Goal: Task Accomplishment & Management: Manage account settings

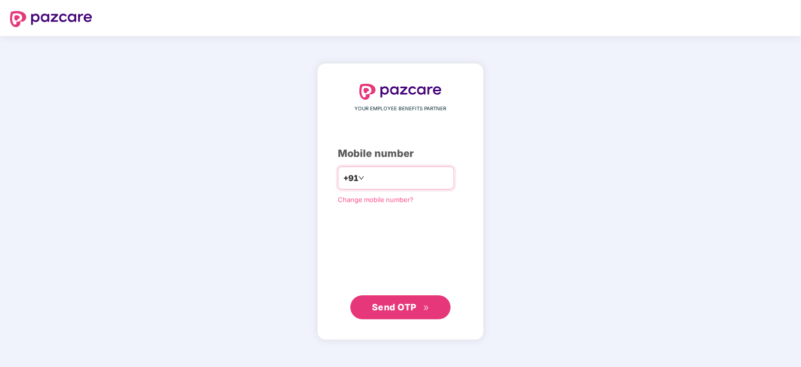
type input "**********"
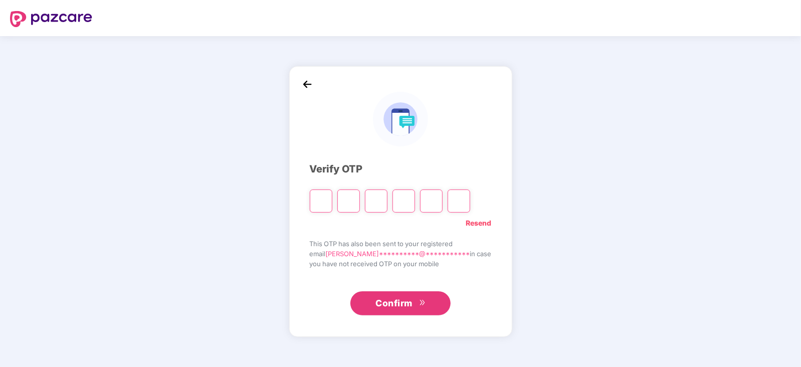
type input "*"
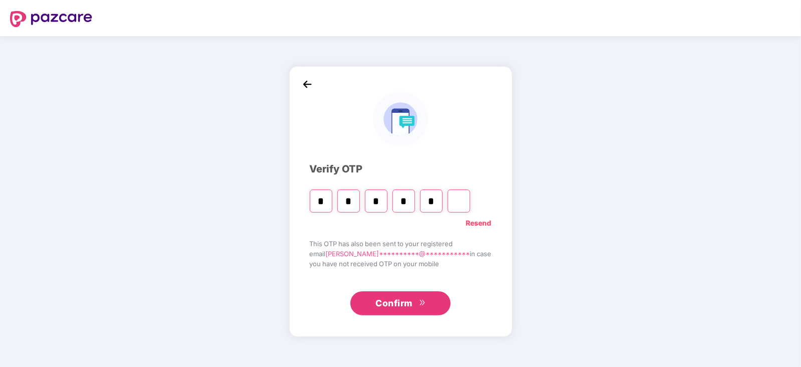
type input "*"
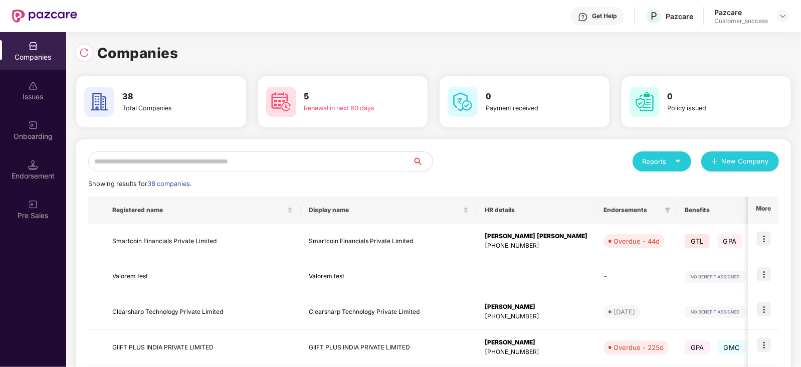
click at [23, 148] on div "Onboarding" at bounding box center [33, 130] width 66 height 38
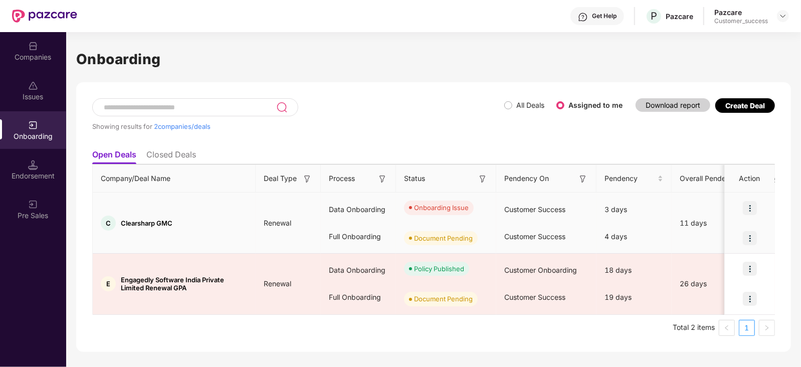
click at [751, 207] on img at bounding box center [750, 208] width 14 height 14
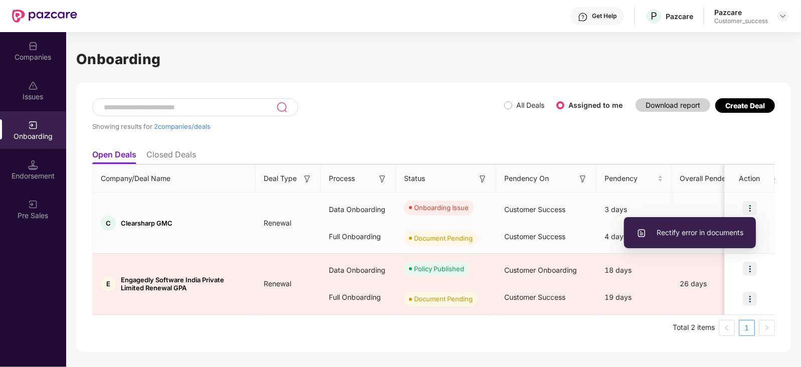
click at [711, 237] on span "Rectify error in documents" at bounding box center [690, 232] width 107 height 11
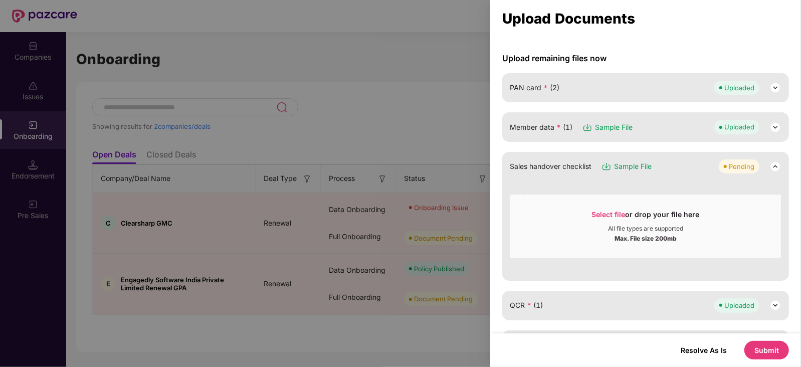
scroll to position [125, 0]
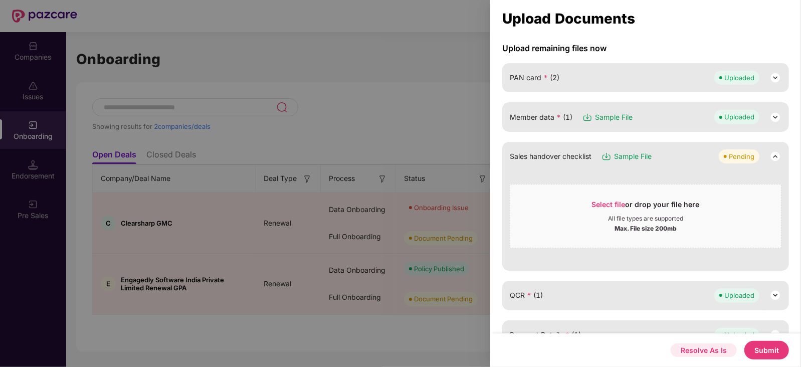
click at [715, 347] on button "Resolve As Is" at bounding box center [704, 350] width 66 height 14
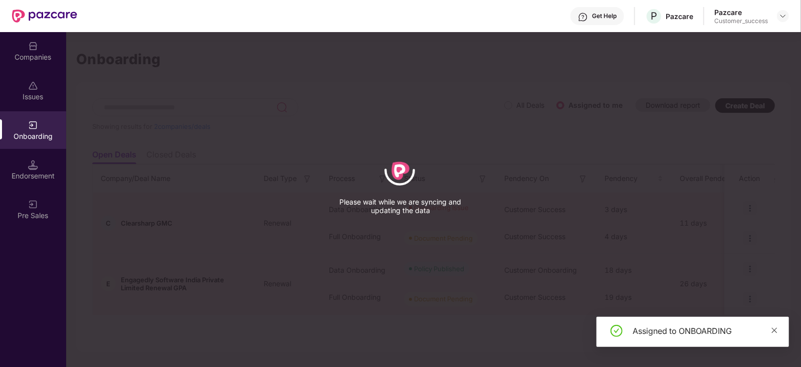
click at [774, 330] on icon "close" at bounding box center [775, 330] width 6 height 6
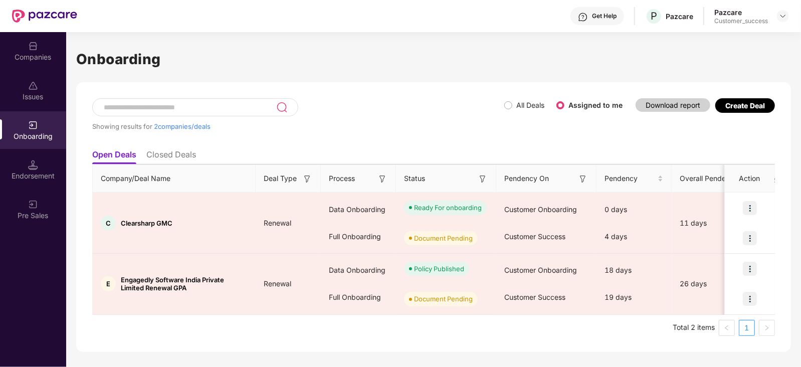
click at [35, 60] on div "Companies" at bounding box center [33, 57] width 66 height 10
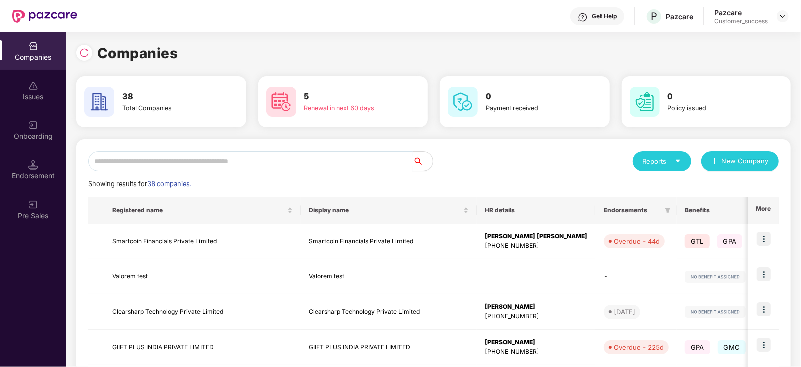
click at [198, 164] on input "text" at bounding box center [250, 161] width 324 height 20
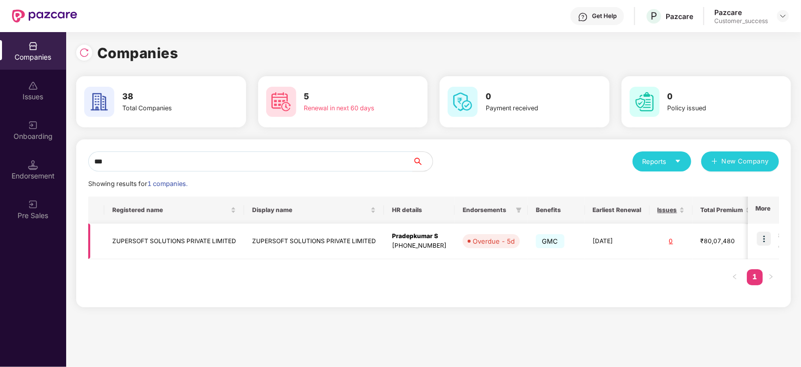
type input "***"
click at [767, 236] on img at bounding box center [764, 239] width 14 height 14
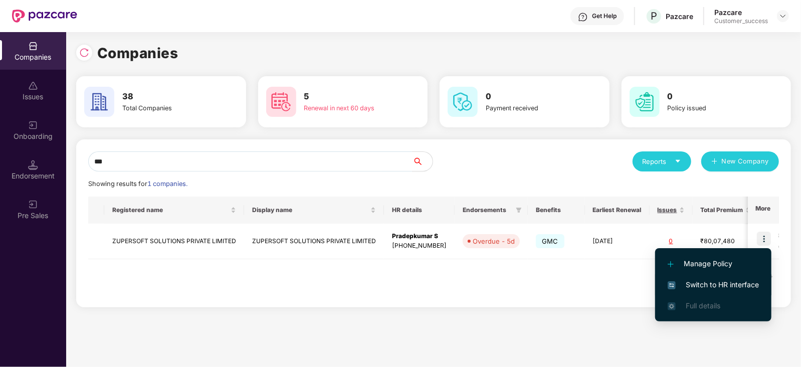
click at [692, 280] on span "Switch to HR interface" at bounding box center [713, 284] width 91 height 11
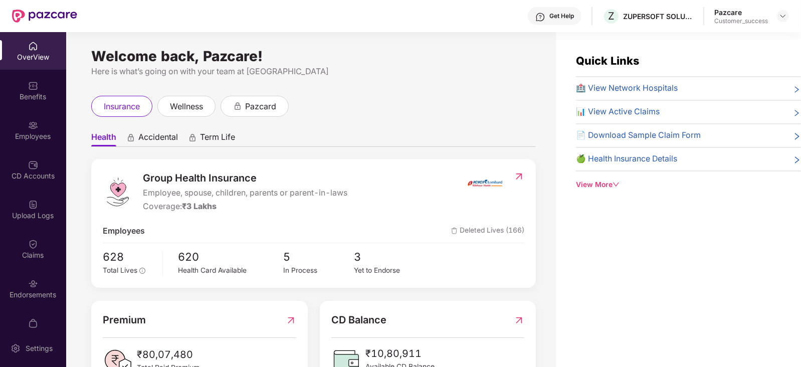
click at [31, 131] on div "Employees" at bounding box center [33, 136] width 66 height 10
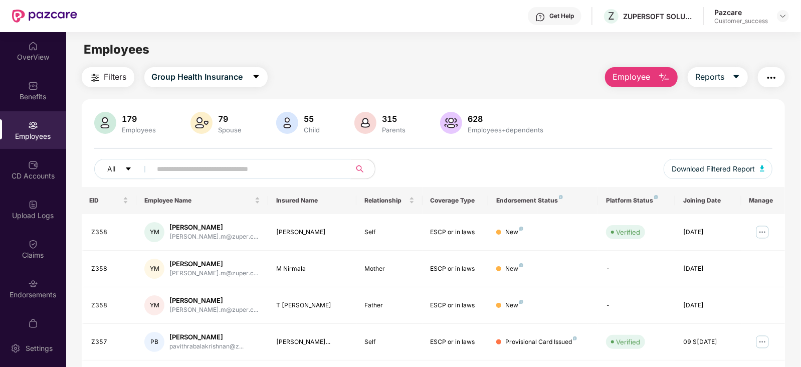
click at [213, 163] on input "text" at bounding box center [247, 168] width 180 height 15
paste input "****"
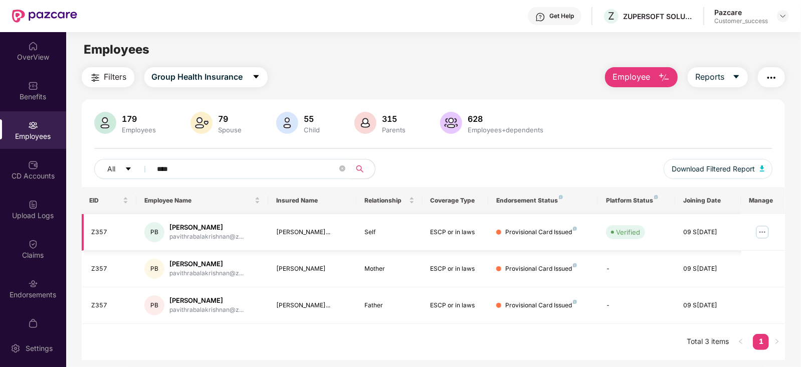
type input "****"
click at [764, 232] on img at bounding box center [763, 232] width 16 height 16
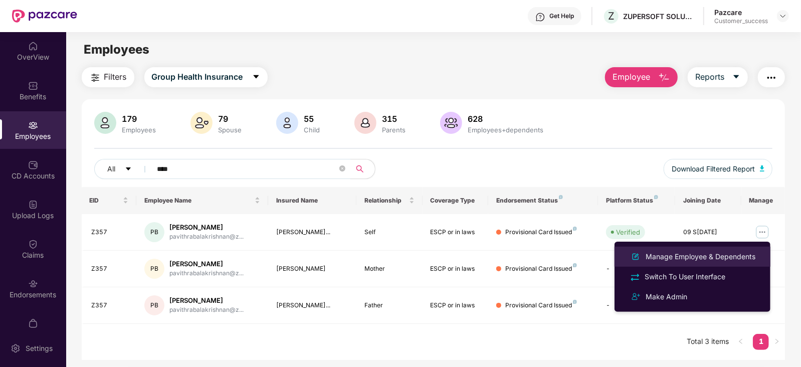
click at [694, 252] on div "Manage Employee & Dependents" at bounding box center [701, 256] width 114 height 11
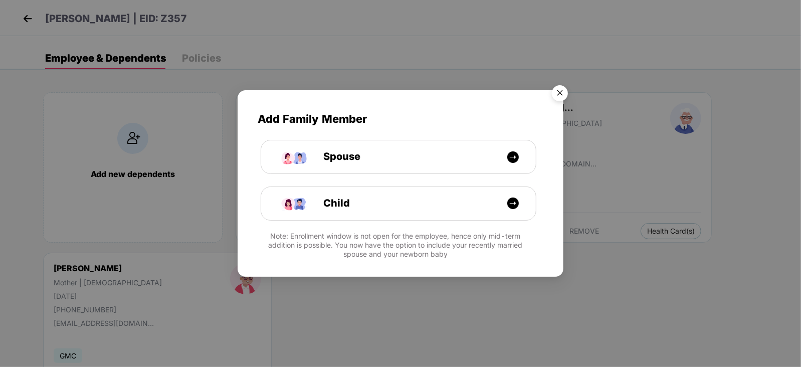
click at [556, 96] on img "Close" at bounding box center [560, 95] width 28 height 28
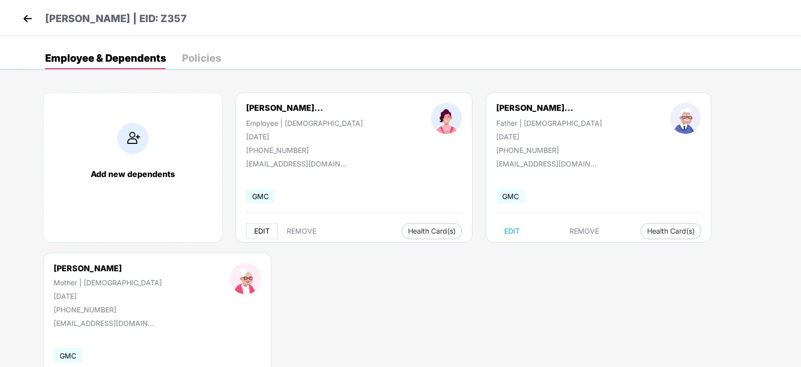
scroll to position [61, 0]
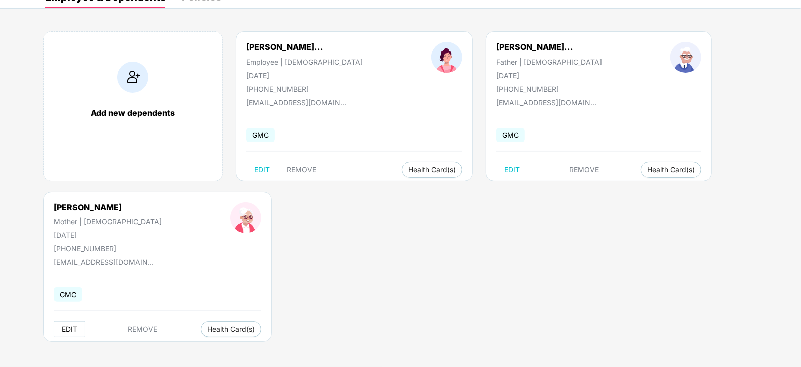
click at [65, 333] on button "EDIT" at bounding box center [70, 329] width 32 height 16
select select "******"
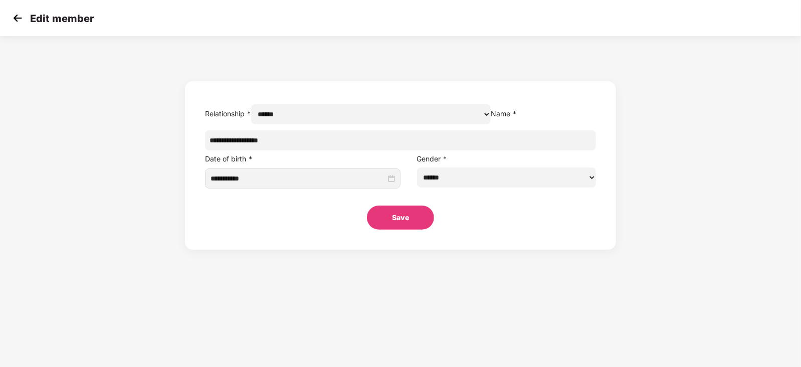
scroll to position [0, 0]
click at [363, 184] on input "**********" at bounding box center [298, 178] width 175 height 11
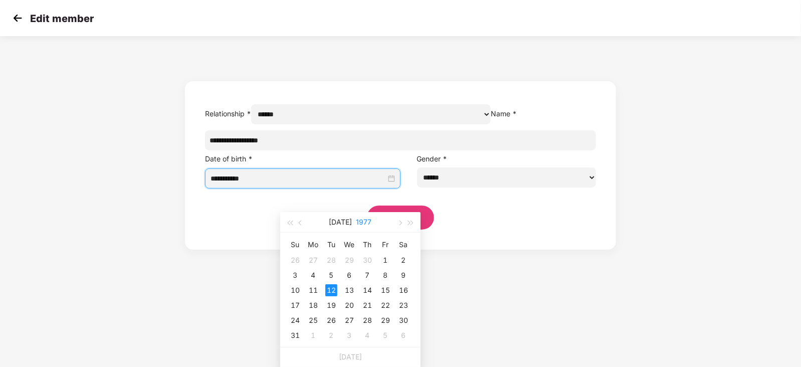
click at [361, 220] on button "1977" at bounding box center [365, 222] width 16 height 20
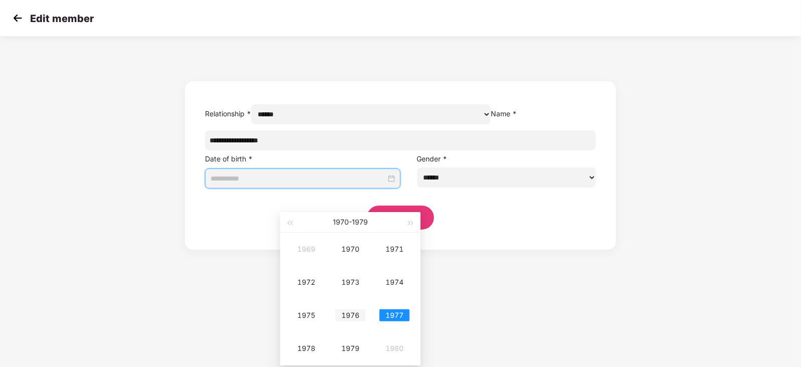
click at [352, 320] on div "1976" at bounding box center [350, 315] width 30 height 12
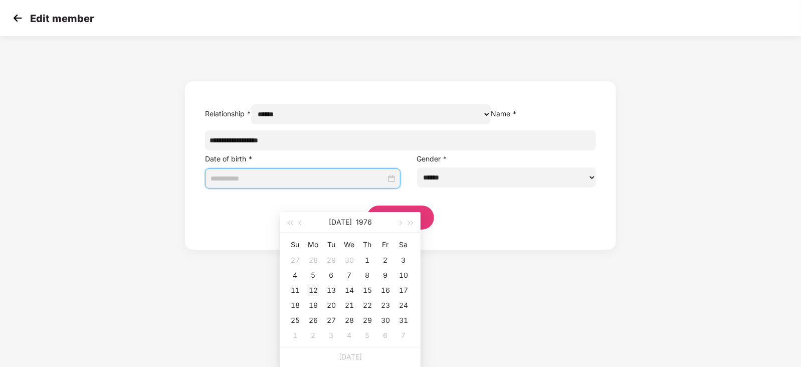
type input "**********"
click at [311, 288] on div "12" at bounding box center [313, 290] width 12 height 12
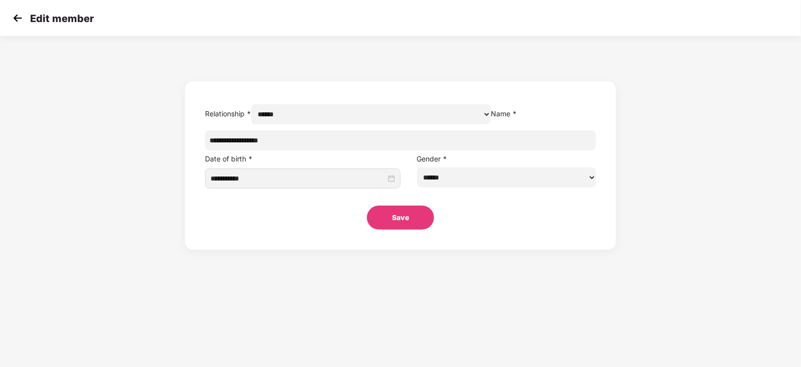
click at [404, 230] on button "Save" at bounding box center [400, 218] width 67 height 24
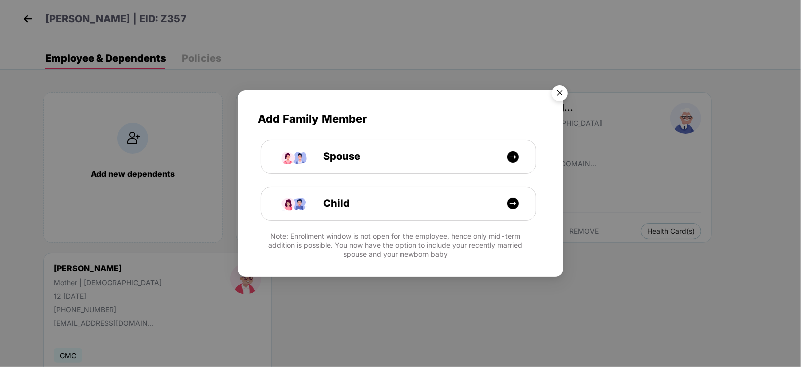
click at [561, 96] on img "Close" at bounding box center [560, 95] width 28 height 28
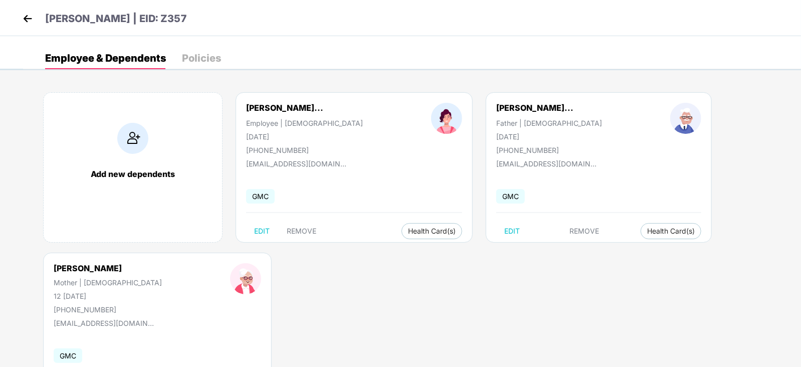
click at [29, 21] on img at bounding box center [27, 18] width 15 height 15
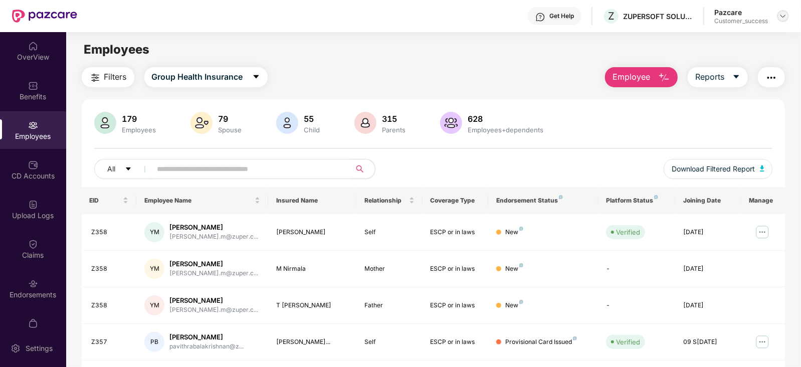
click at [780, 17] on img at bounding box center [783, 16] width 8 height 8
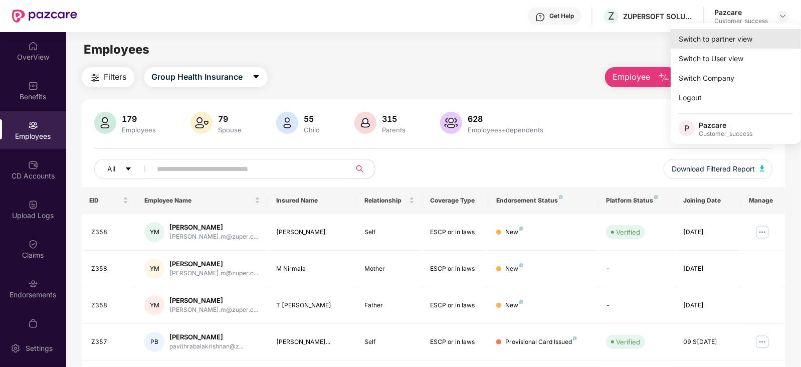
click at [712, 42] on div "Switch to partner view" at bounding box center [736, 39] width 130 height 20
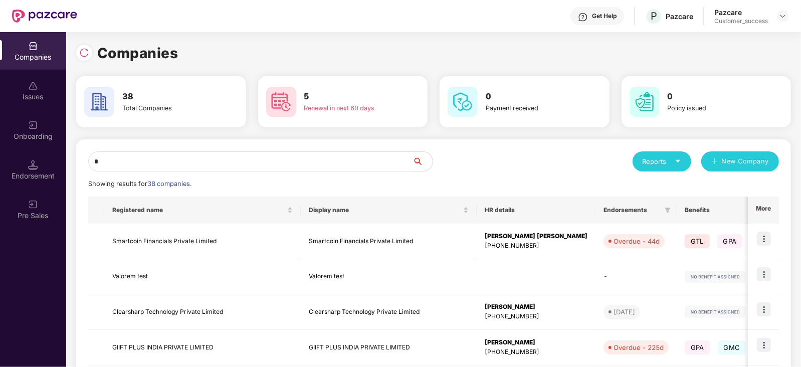
click at [283, 162] on input "*" at bounding box center [250, 161] width 324 height 20
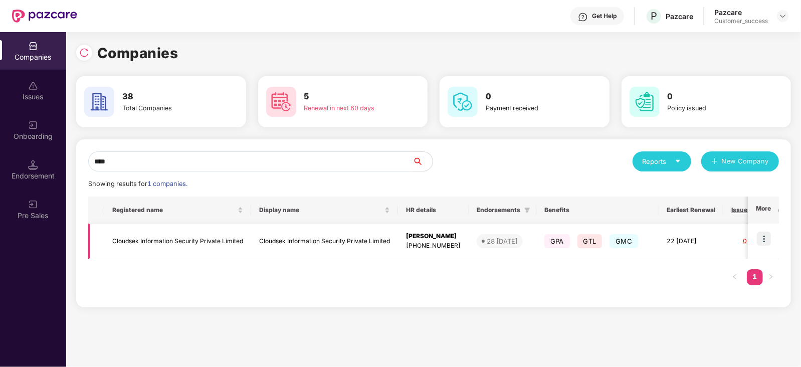
type input "****"
click at [771, 242] on img at bounding box center [764, 239] width 14 height 14
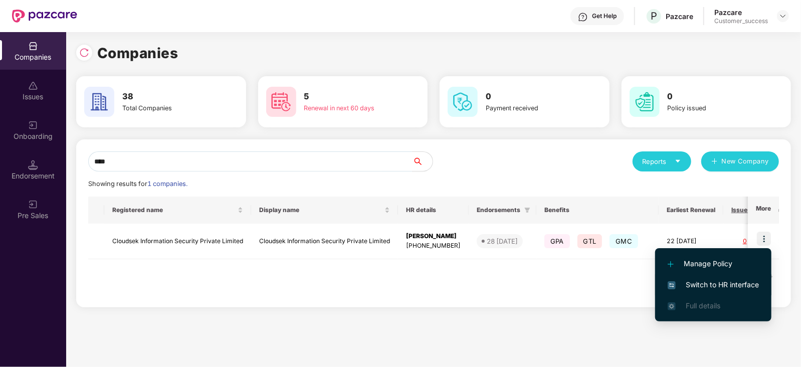
click at [748, 280] on span "Switch to HR interface" at bounding box center [713, 284] width 91 height 11
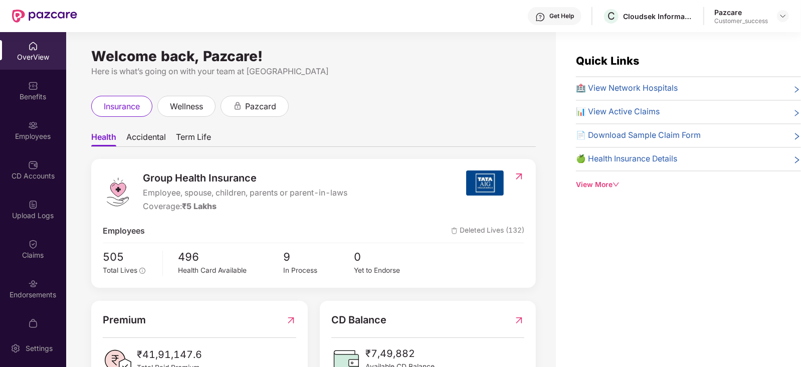
click at [26, 136] on div "Employees" at bounding box center [33, 136] width 66 height 10
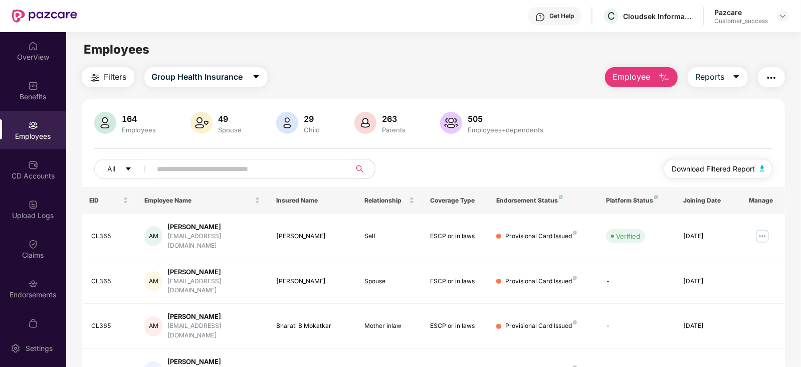
click at [733, 172] on span "Download Filtered Report" at bounding box center [713, 168] width 83 height 11
click at [786, 17] on img at bounding box center [783, 16] width 8 height 8
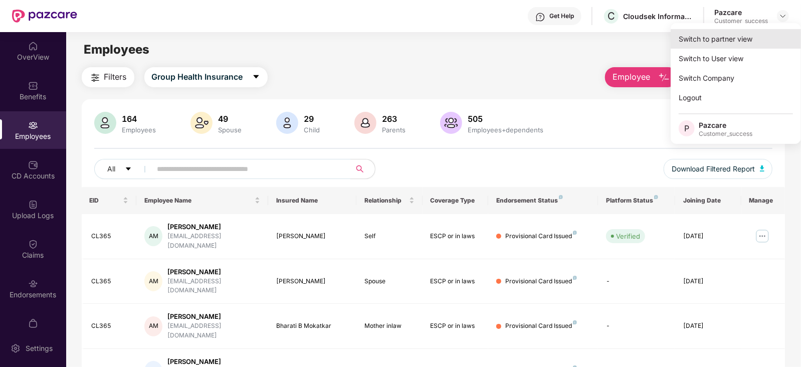
click at [752, 45] on div "Switch to partner view" at bounding box center [736, 39] width 130 height 20
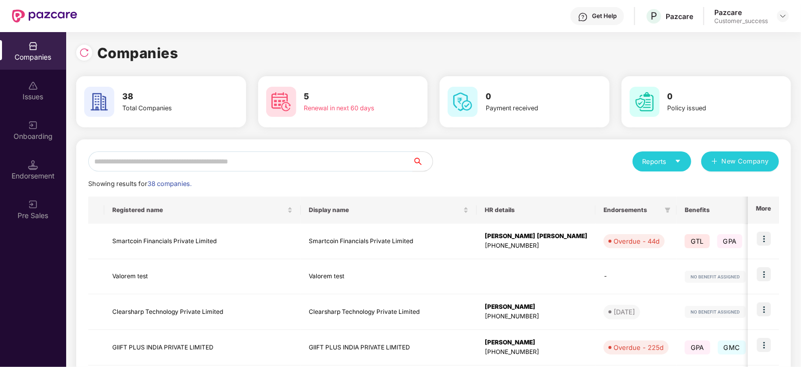
click at [182, 154] on input "text" at bounding box center [250, 161] width 324 height 20
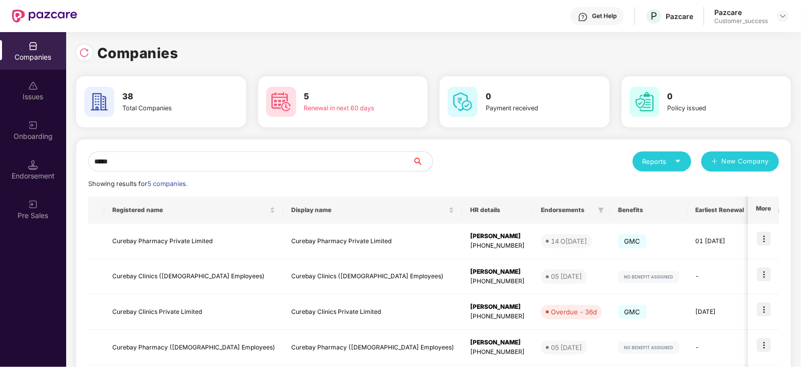
click at [369, 154] on input "*****" at bounding box center [250, 161] width 324 height 20
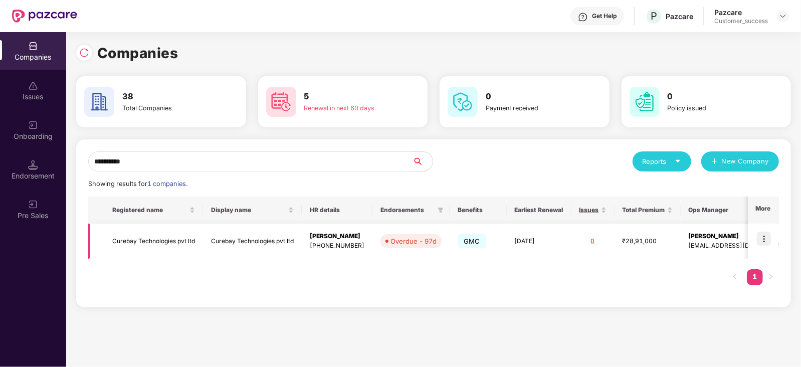
type input "**********"
click at [762, 239] on img at bounding box center [764, 239] width 14 height 14
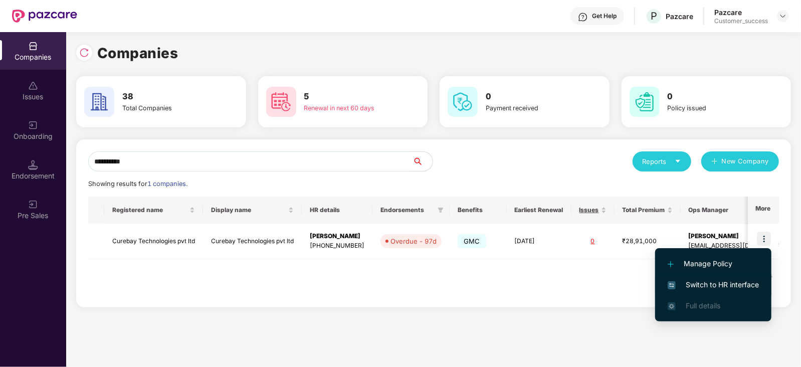
click at [741, 284] on span "Switch to HR interface" at bounding box center [713, 284] width 91 height 11
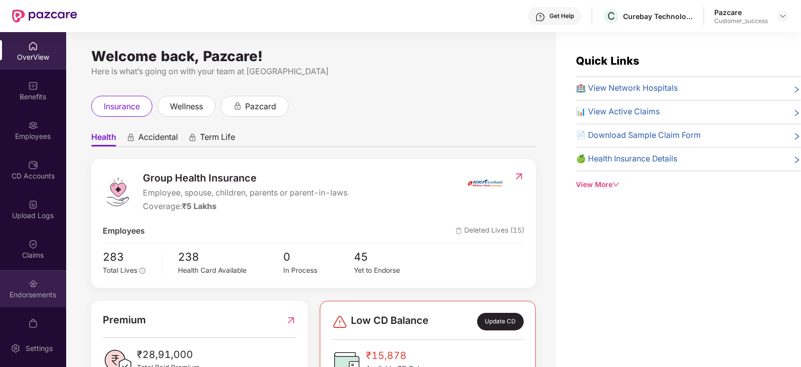
click at [38, 272] on div "Endorsements" at bounding box center [33, 289] width 66 height 38
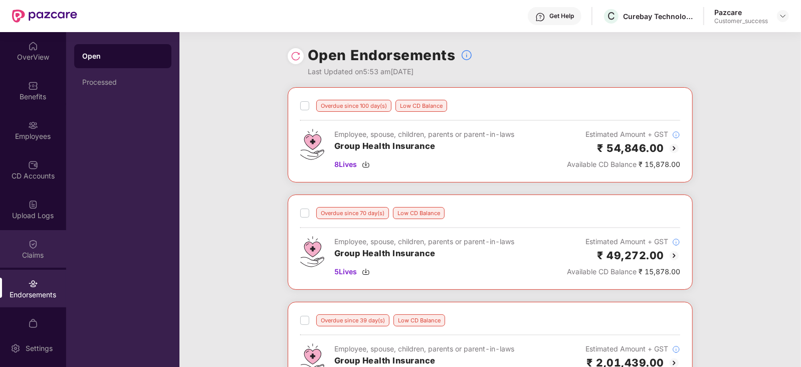
click at [35, 260] on div "Claims" at bounding box center [33, 249] width 66 height 38
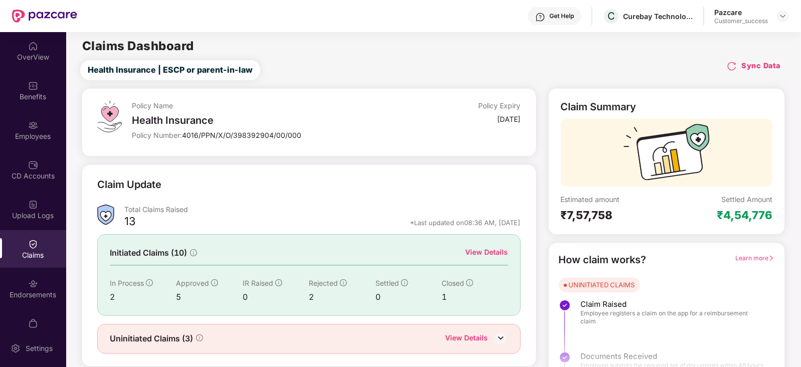
click at [493, 249] on div "View Details" at bounding box center [487, 252] width 43 height 11
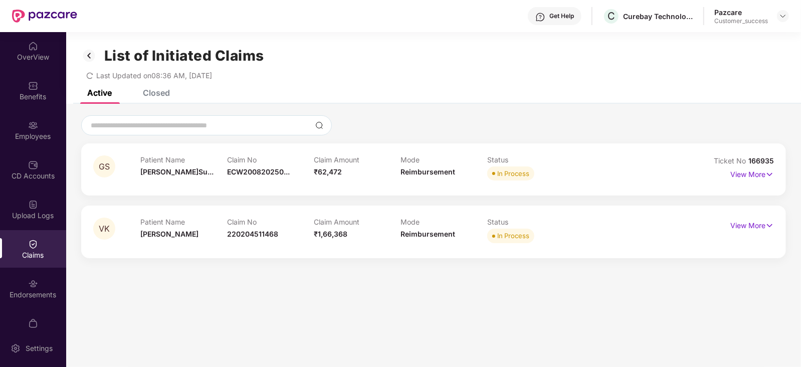
click at [157, 95] on div "Closed" at bounding box center [156, 93] width 27 height 10
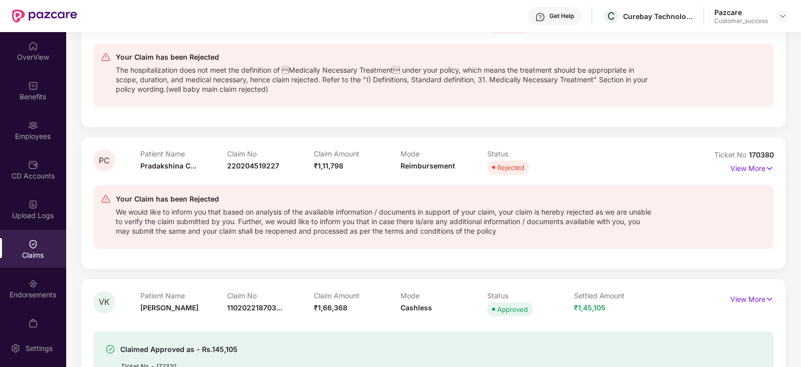
scroll to position [402, 0]
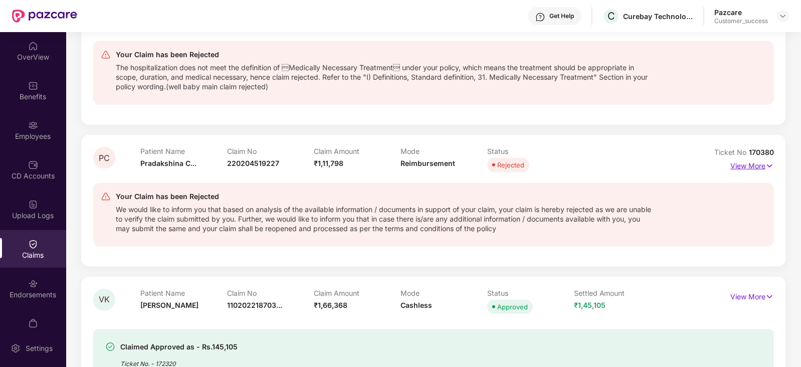
click at [733, 169] on p "View More" at bounding box center [753, 165] width 44 height 14
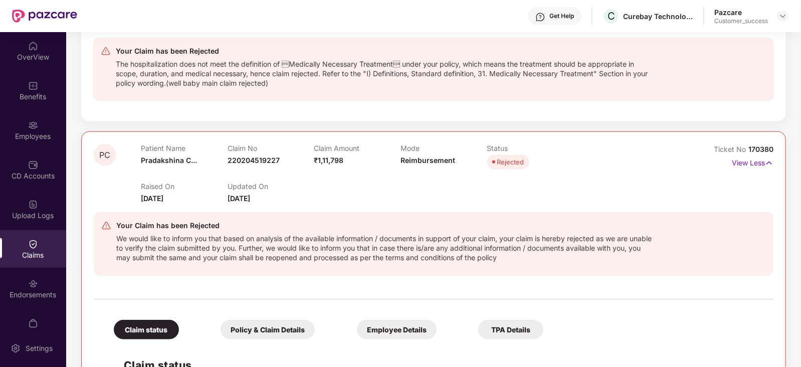
scroll to position [404, 0]
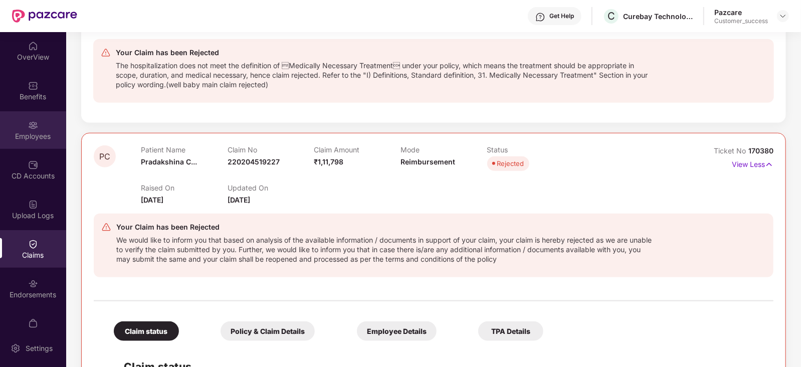
click at [22, 125] on div "Employees" at bounding box center [33, 130] width 66 height 38
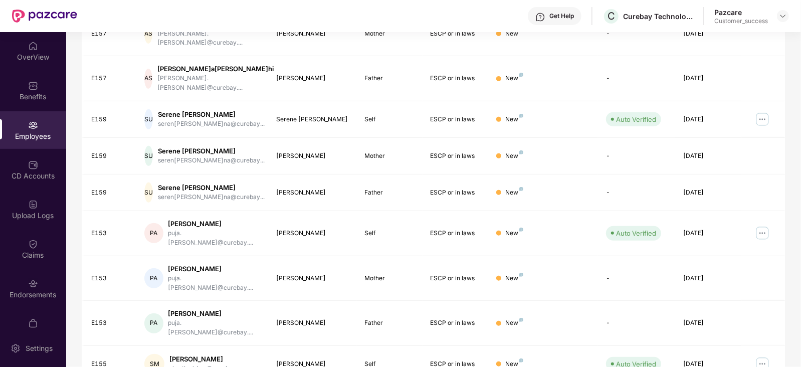
click at [233, 146] on div "Serene Upasana" at bounding box center [211, 151] width 107 height 10
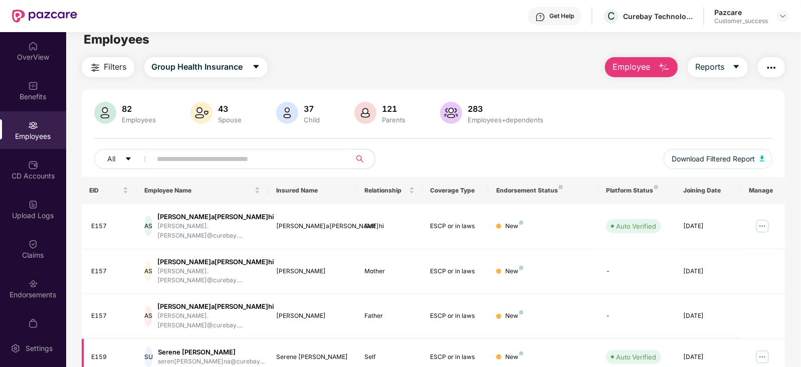
scroll to position [0, 0]
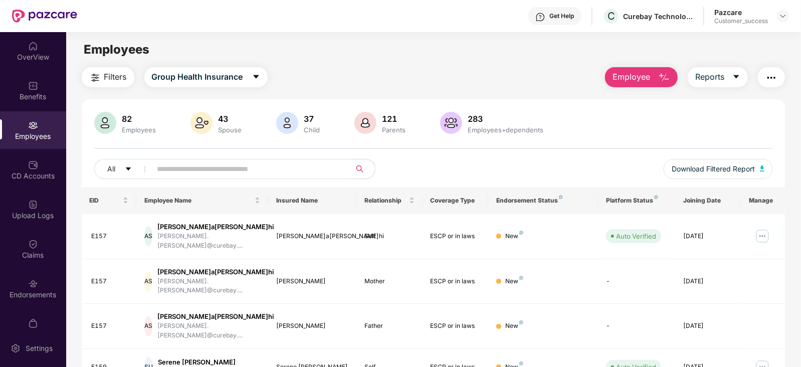
click at [229, 168] on input "text" at bounding box center [247, 168] width 180 height 15
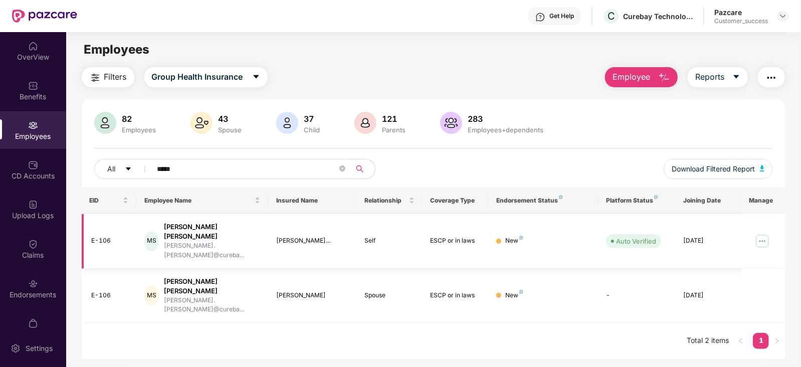
type input "*****"
click at [762, 233] on img at bounding box center [763, 241] width 16 height 16
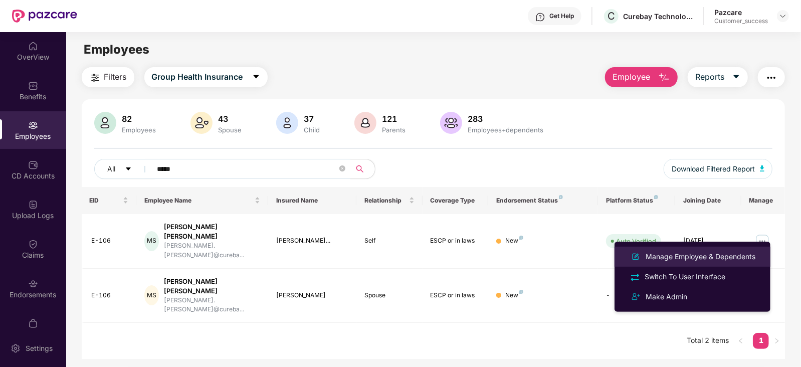
click at [705, 258] on div "Manage Employee & Dependents" at bounding box center [701, 256] width 114 height 11
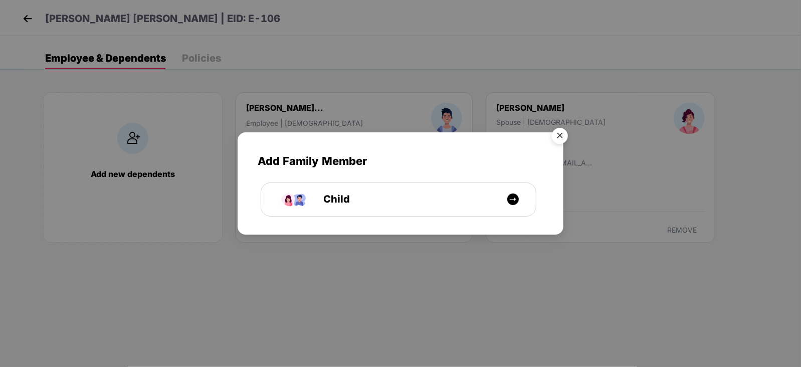
click at [560, 142] on img "Close" at bounding box center [560, 137] width 28 height 28
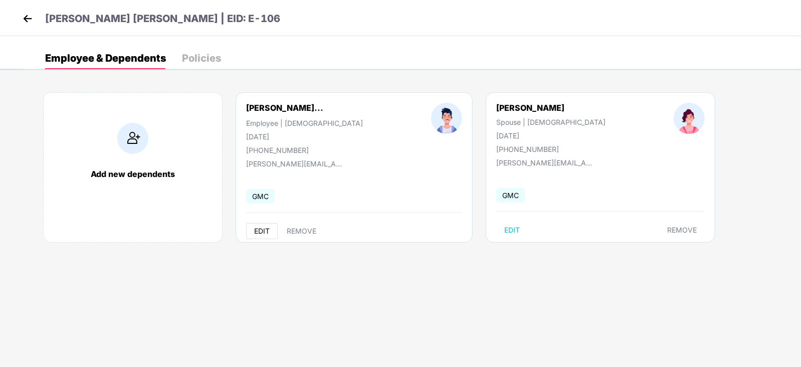
click at [254, 233] on span "EDIT" at bounding box center [262, 231] width 16 height 8
select select "****"
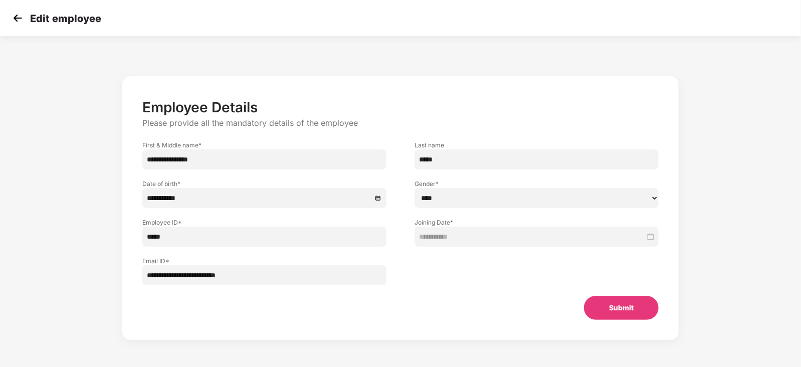
click at [157, 156] on input "**********" at bounding box center [264, 159] width 244 height 20
paste input "text"
type input "**********"
click at [607, 307] on button "Submit" at bounding box center [621, 308] width 75 height 24
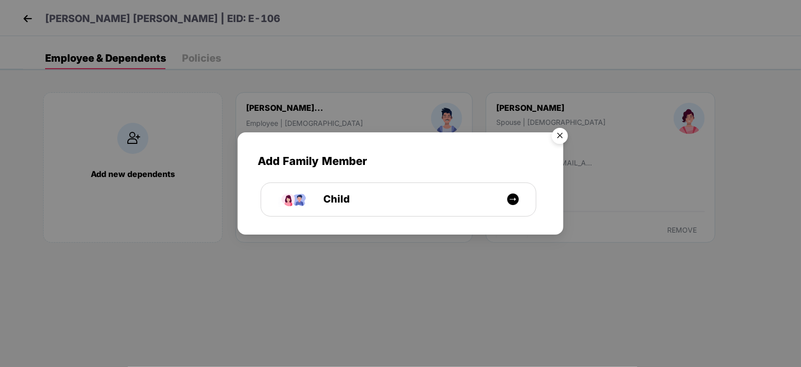
click at [560, 133] on img "Close" at bounding box center [560, 137] width 28 height 28
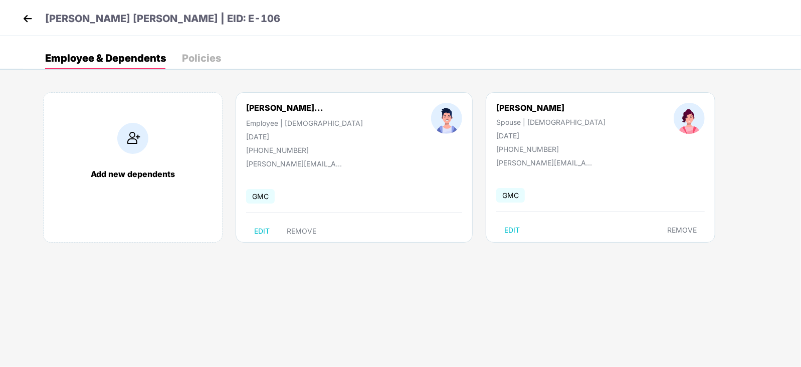
click at [26, 23] on img at bounding box center [27, 18] width 15 height 15
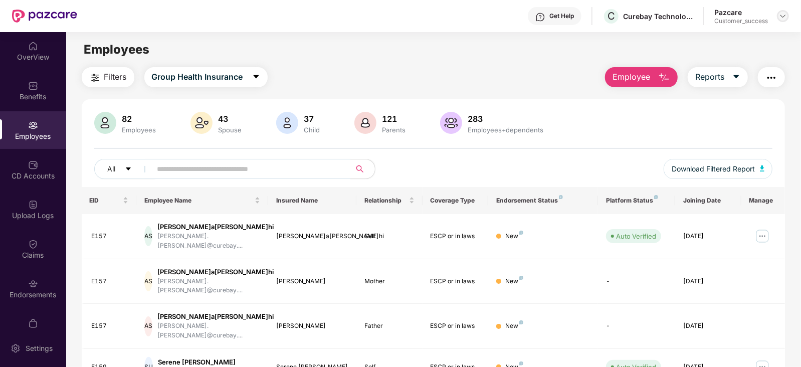
click at [784, 16] on img at bounding box center [783, 16] width 8 height 8
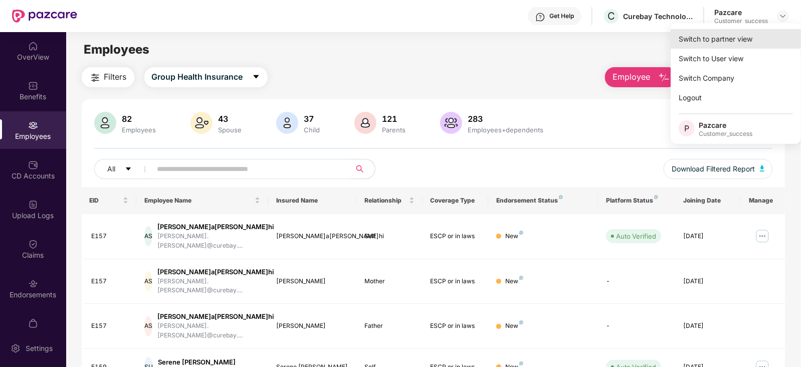
click at [740, 34] on div "Switch to partner view" at bounding box center [736, 39] width 130 height 20
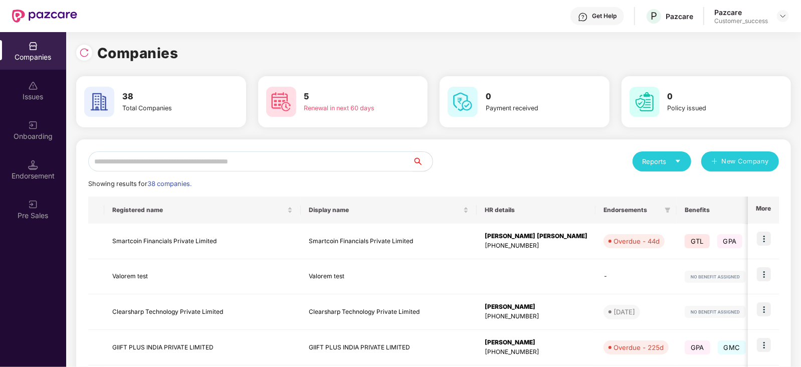
click at [269, 157] on input "text" at bounding box center [250, 161] width 324 height 20
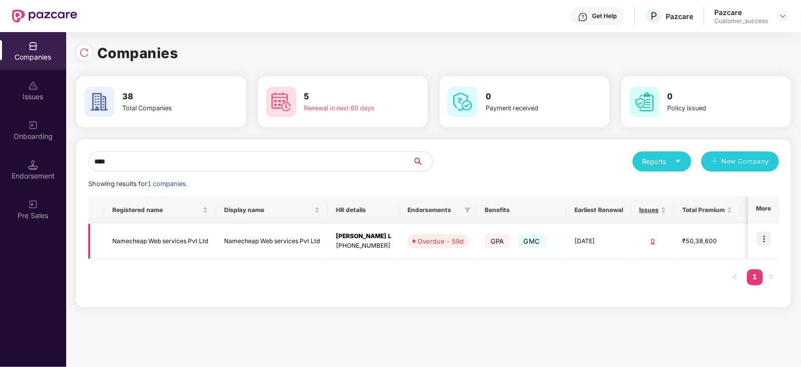
scroll to position [0, 51]
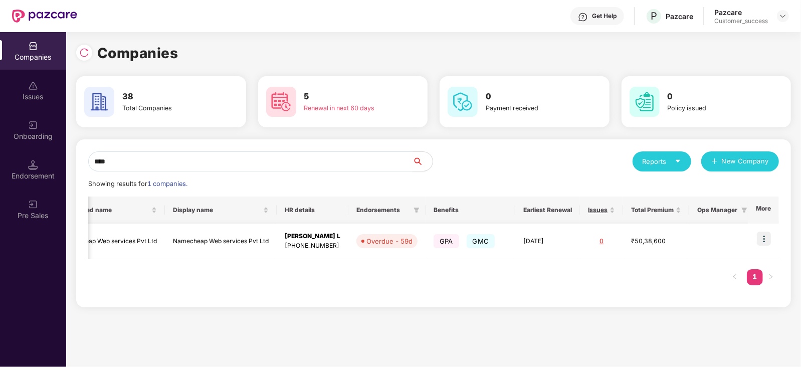
type input "****"
click at [767, 238] on img at bounding box center [764, 239] width 14 height 14
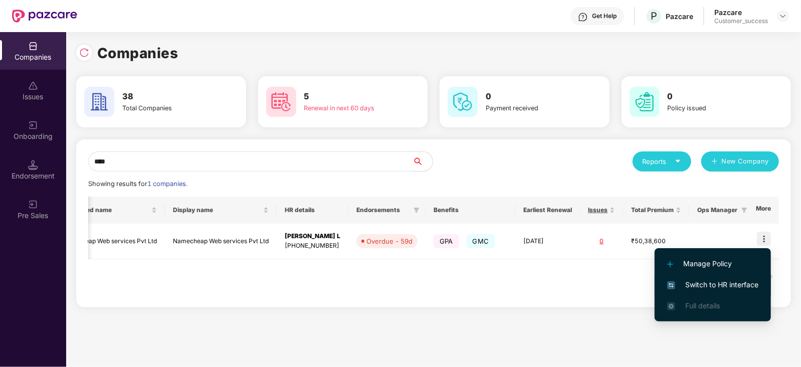
click at [723, 286] on span "Switch to HR interface" at bounding box center [712, 284] width 91 height 11
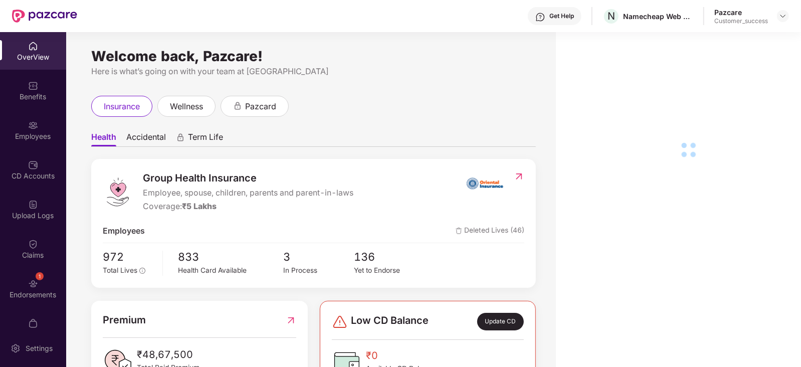
click at [29, 164] on img at bounding box center [33, 165] width 10 height 10
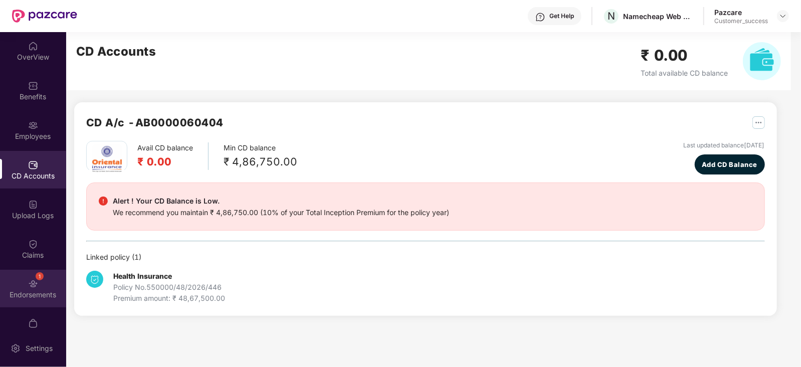
click at [23, 274] on div "1 Endorsements" at bounding box center [33, 289] width 66 height 38
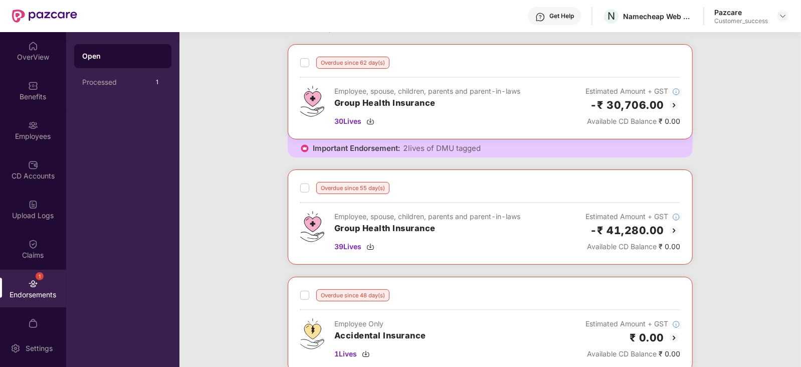
scroll to position [0, 0]
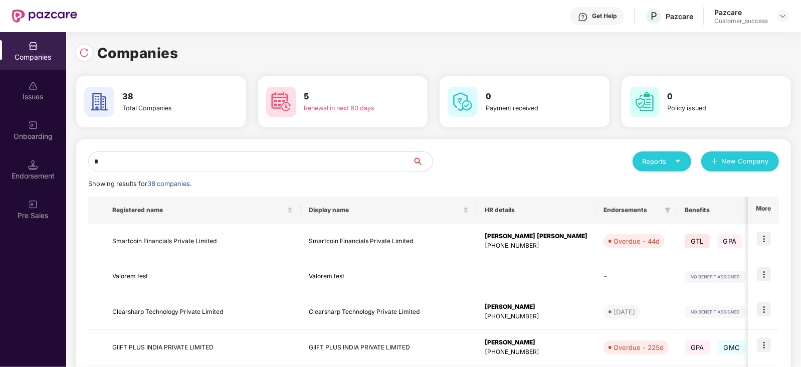
click at [342, 159] on input "*" at bounding box center [250, 161] width 324 height 20
type input "*"
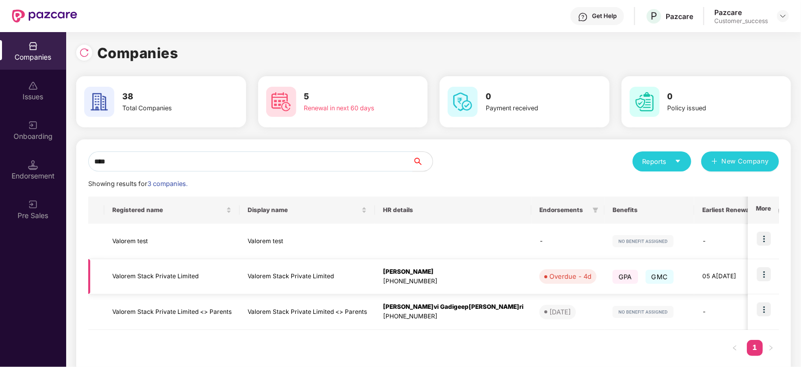
type input "****"
click at [766, 278] on img at bounding box center [764, 274] width 14 height 14
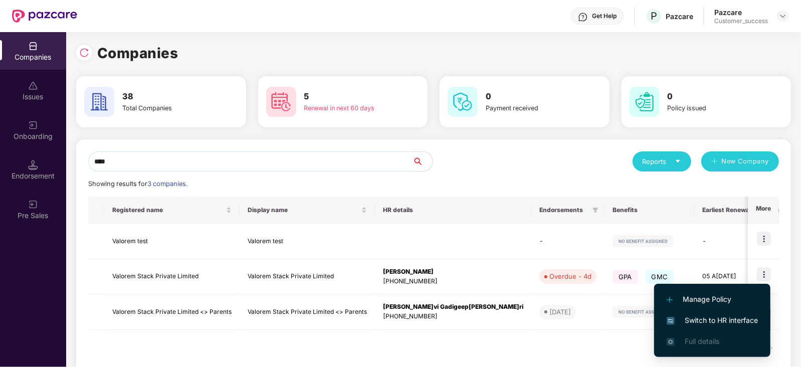
click at [728, 317] on span "Switch to HR interface" at bounding box center [712, 320] width 91 height 11
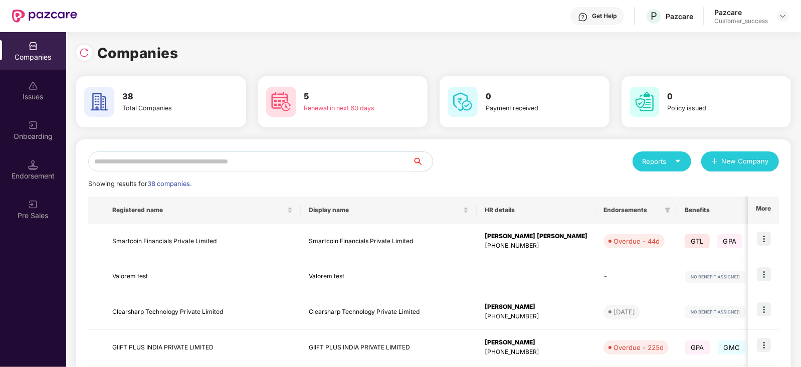
click at [177, 166] on input "text" at bounding box center [250, 161] width 324 height 20
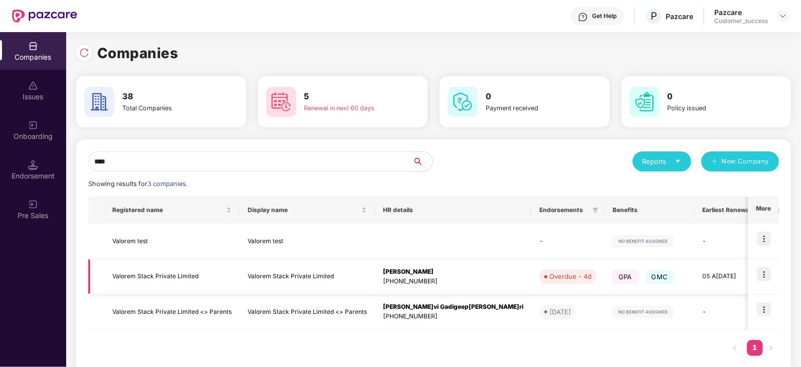
type input "****"
click at [166, 270] on td "Valorem Stack Private Limited" at bounding box center [171, 277] width 135 height 36
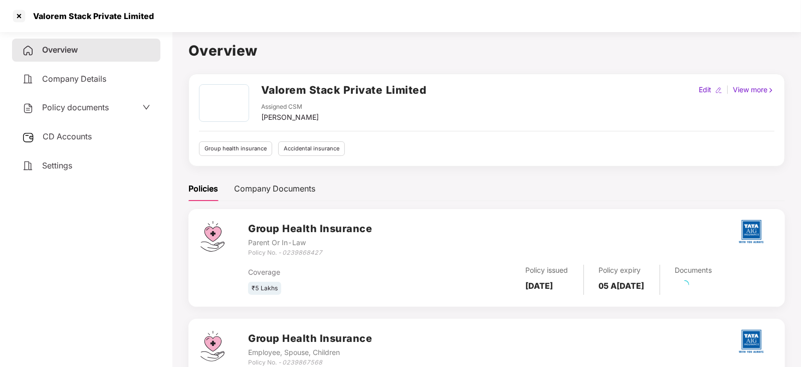
click at [81, 103] on span "Policy documents" at bounding box center [75, 107] width 67 height 10
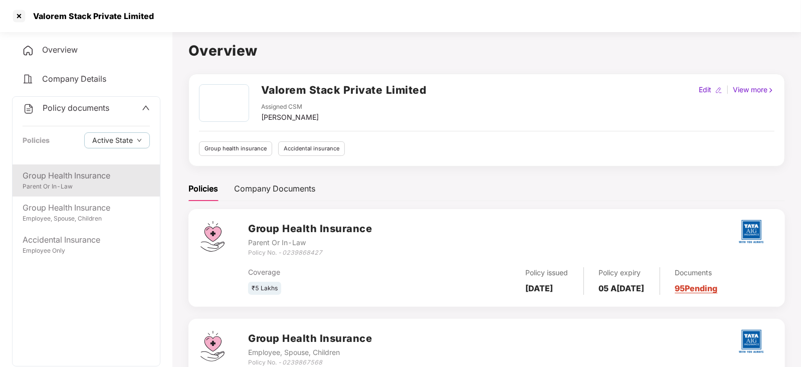
click at [98, 181] on div "Group Health Insurance" at bounding box center [86, 175] width 127 height 13
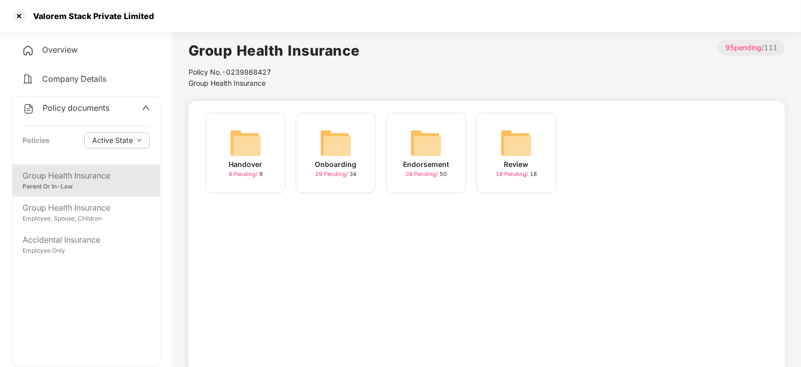
click at [439, 170] on div "39 Pending / 50" at bounding box center [426, 174] width 41 height 9
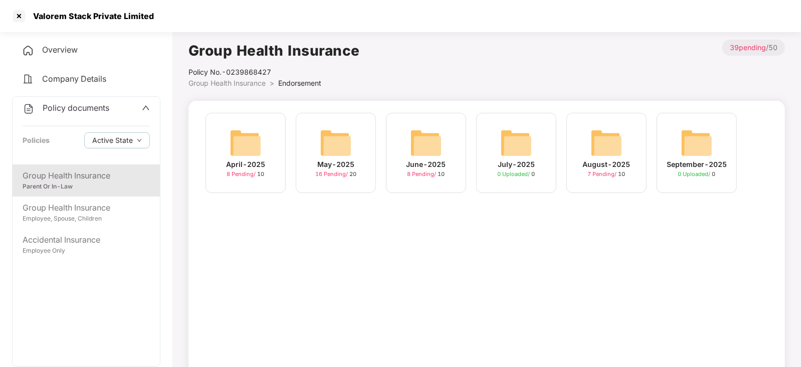
click at [618, 135] on img at bounding box center [607, 143] width 32 height 32
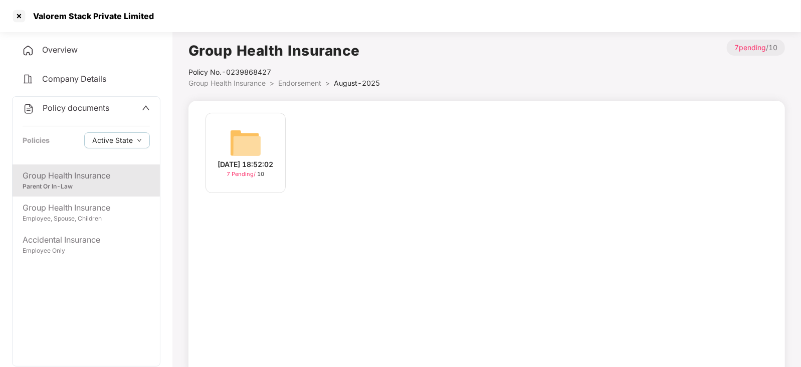
click at [266, 177] on div "20-Aug-2025 18:52:02 7 Pending / 10" at bounding box center [246, 153] width 80 height 80
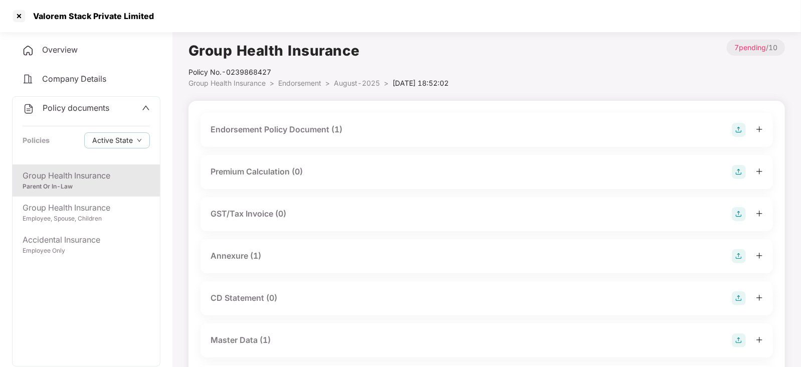
click at [233, 341] on div "Master Data (1)" at bounding box center [241, 340] width 60 height 13
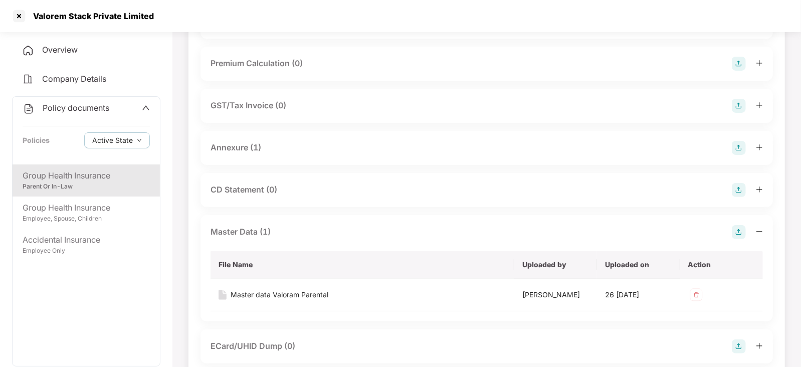
scroll to position [109, 0]
click at [251, 294] on div "Master data Valoram Parental" at bounding box center [280, 294] width 98 height 11
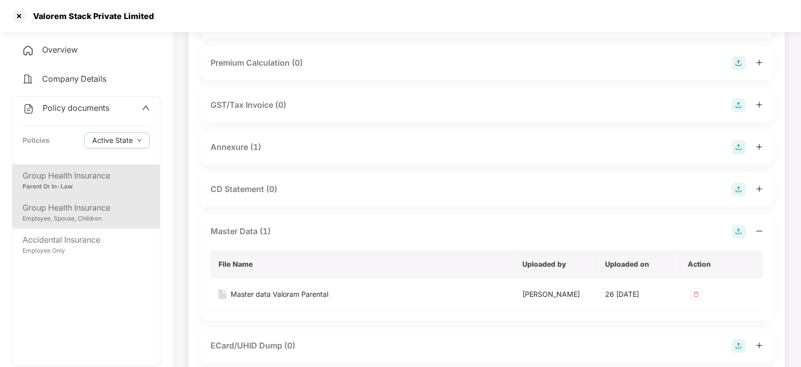
click at [80, 210] on div "Group Health Insurance" at bounding box center [86, 208] width 127 height 13
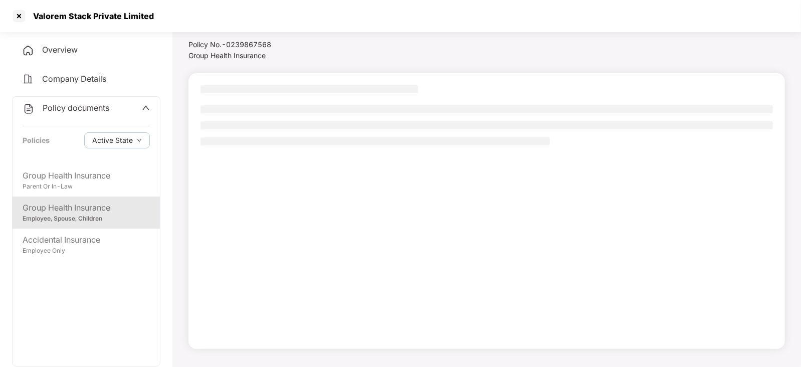
scroll to position [27, 0]
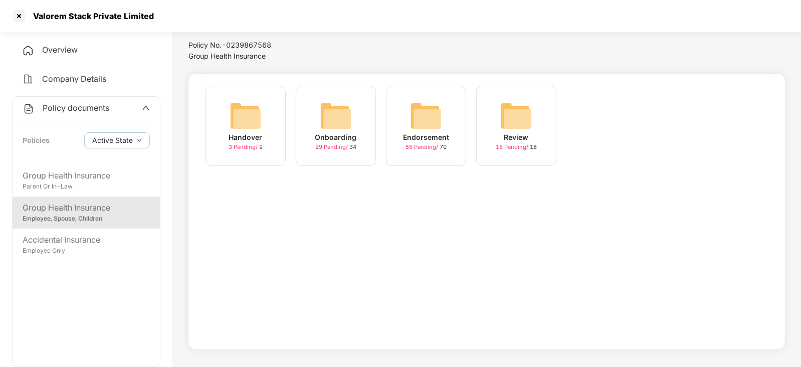
click at [424, 129] on img at bounding box center [426, 116] width 32 height 32
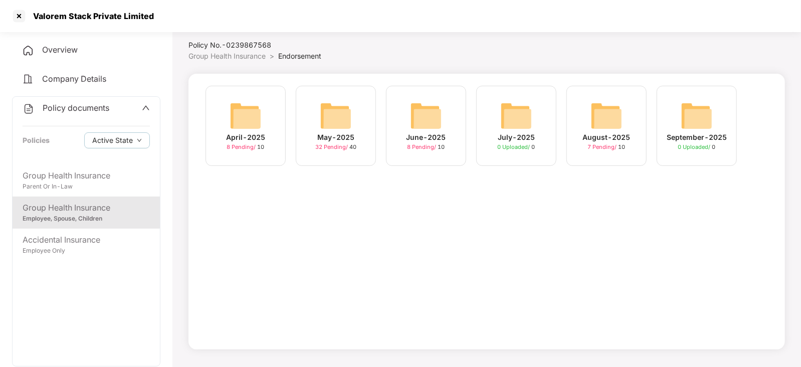
click at [606, 117] on img at bounding box center [607, 116] width 32 height 32
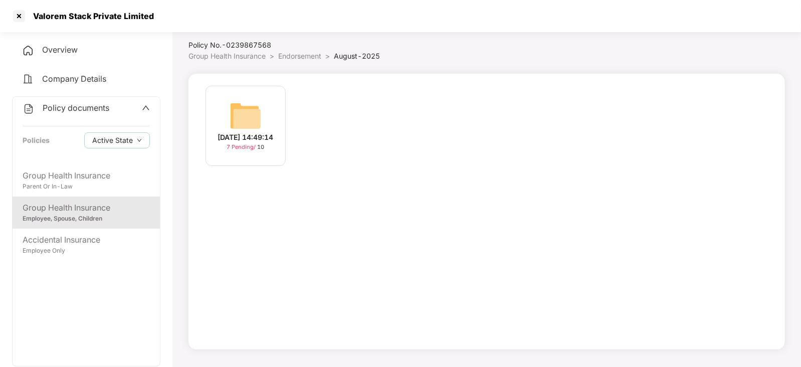
click at [239, 109] on img at bounding box center [246, 116] width 32 height 32
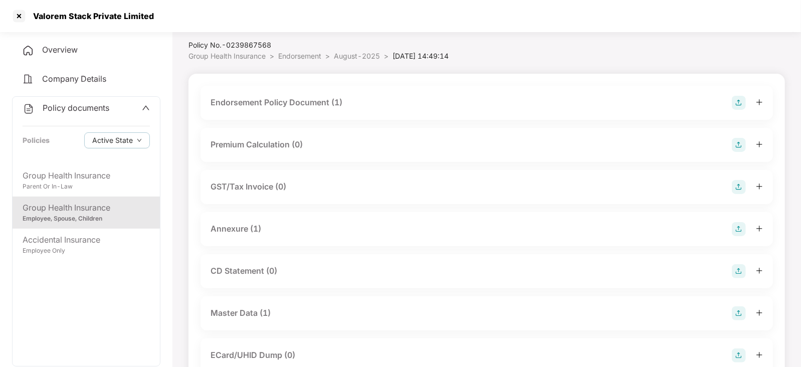
scroll to position [109, 0]
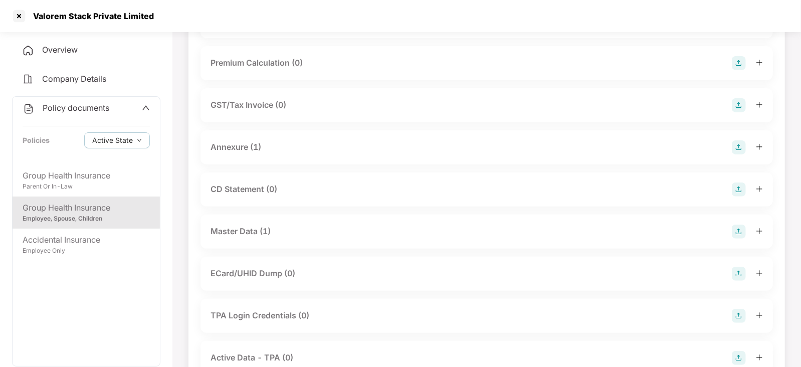
click at [251, 232] on div "Master Data (1)" at bounding box center [241, 231] width 60 height 13
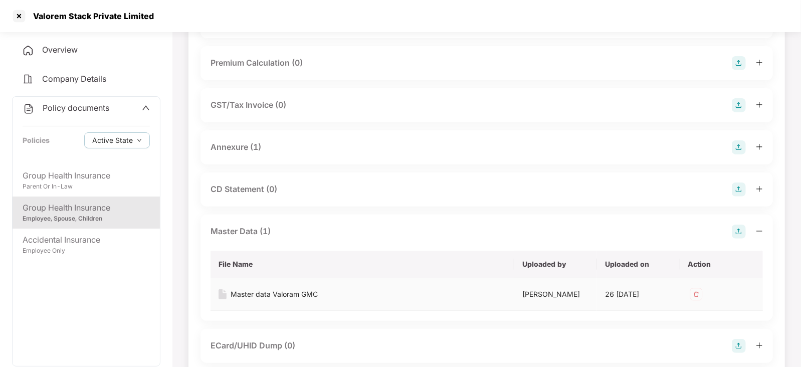
click at [251, 292] on div "Master data Valoram GMC" at bounding box center [274, 294] width 87 height 11
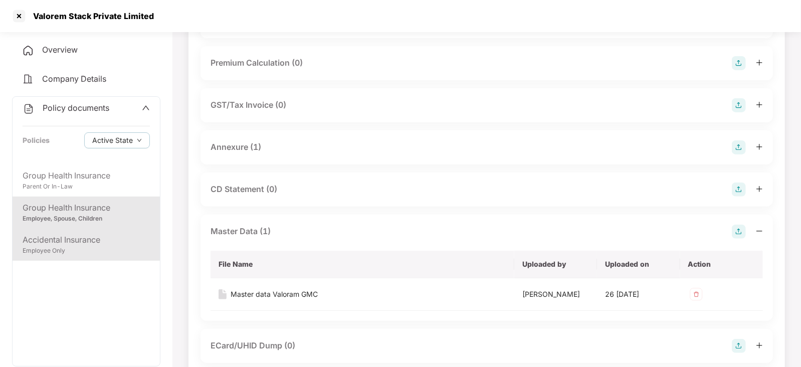
click at [75, 254] on div "Employee Only" at bounding box center [86, 251] width 127 height 10
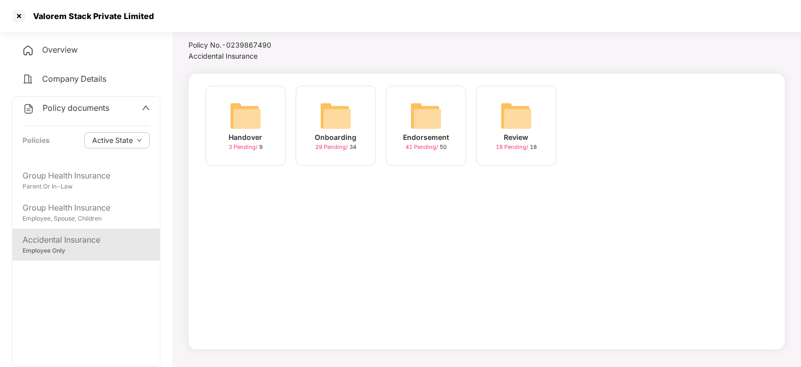
click at [321, 124] on img at bounding box center [336, 116] width 32 height 32
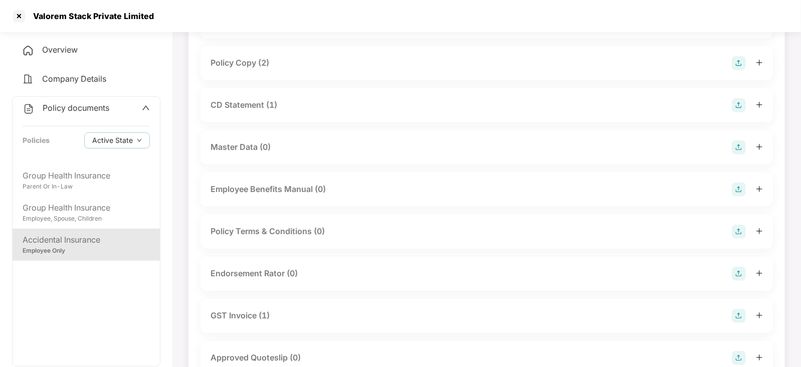
scroll to position [27, 0]
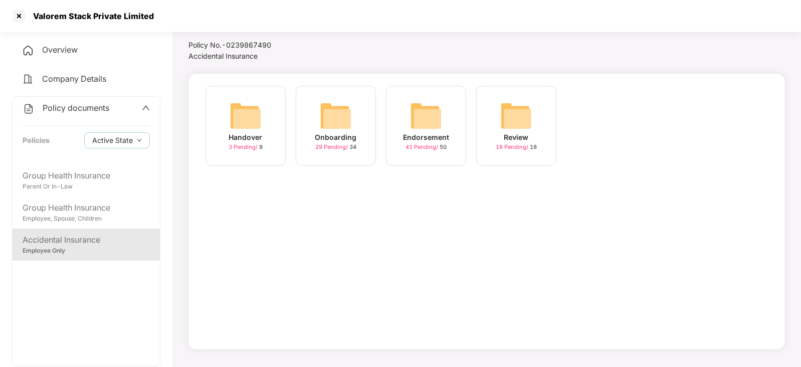
click at [429, 116] on img at bounding box center [426, 116] width 32 height 32
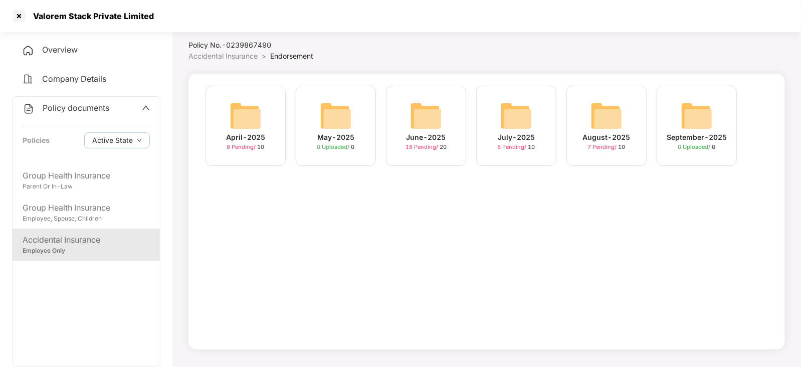
click at [620, 114] on img at bounding box center [607, 116] width 32 height 32
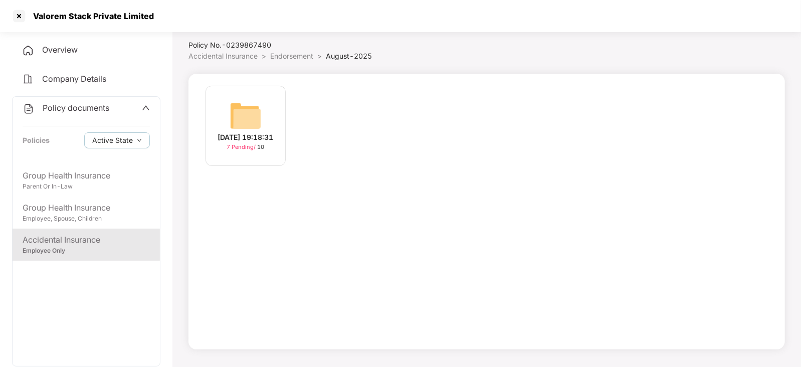
click at [223, 135] on div "20-Aug-2025 19:18:31" at bounding box center [246, 137] width 56 height 11
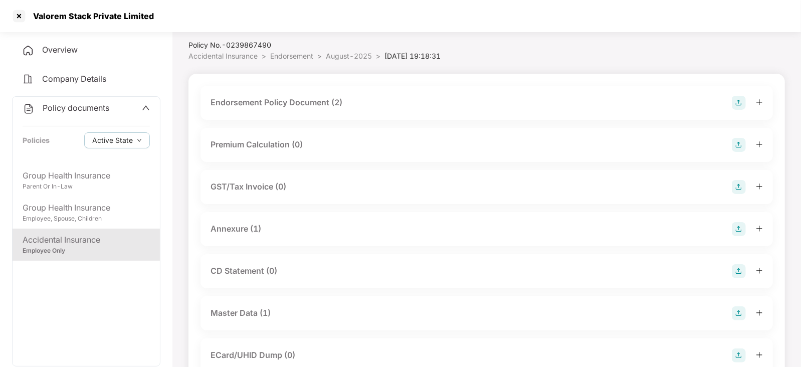
scroll to position [109, 0]
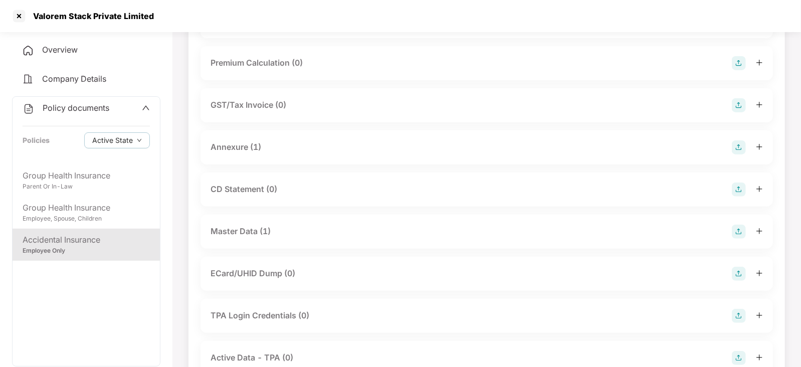
click at [246, 230] on div "Master Data (1)" at bounding box center [241, 231] width 60 height 13
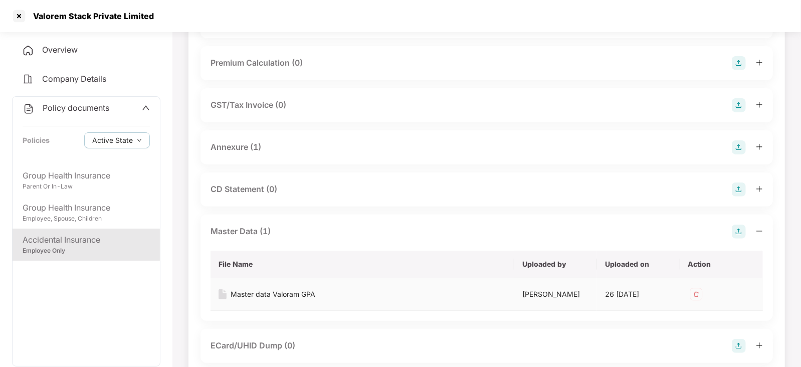
click at [270, 296] on div "Master data Valoram GPA" at bounding box center [273, 294] width 85 height 11
click at [19, 21] on div at bounding box center [19, 16] width 16 height 16
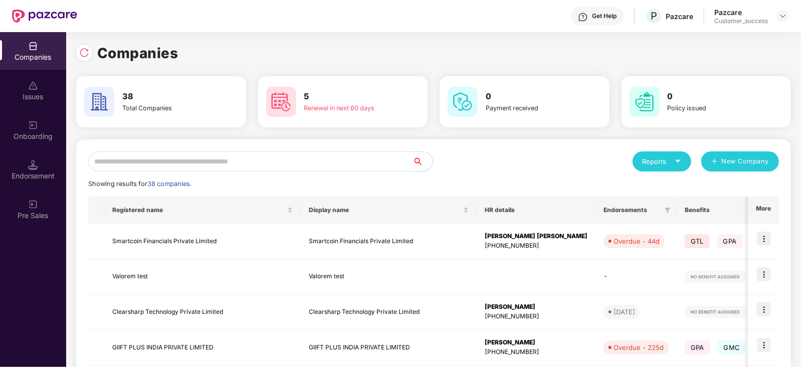
scroll to position [0, 0]
click at [196, 160] on input "text" at bounding box center [250, 161] width 324 height 20
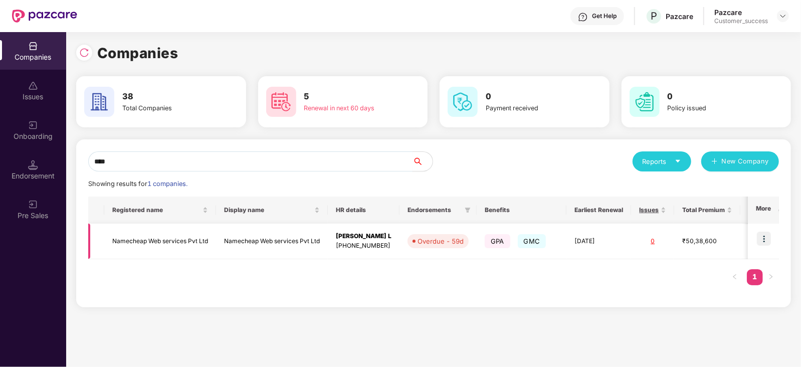
type input "****"
click at [159, 243] on td "Namecheap Web services Pvt Ltd" at bounding box center [160, 242] width 112 height 36
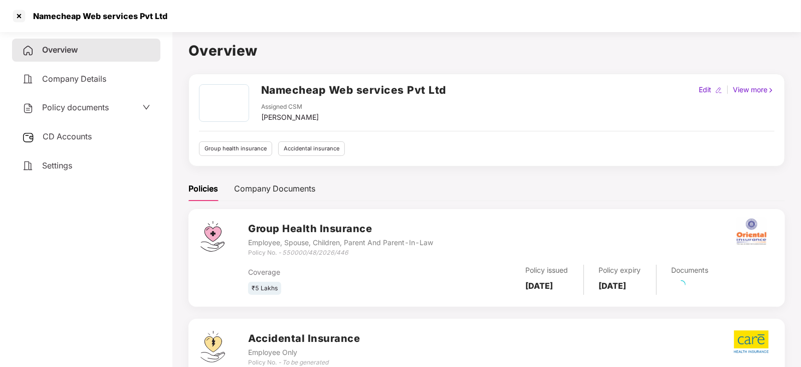
click at [70, 114] on div "Policy documents" at bounding box center [65, 107] width 87 height 13
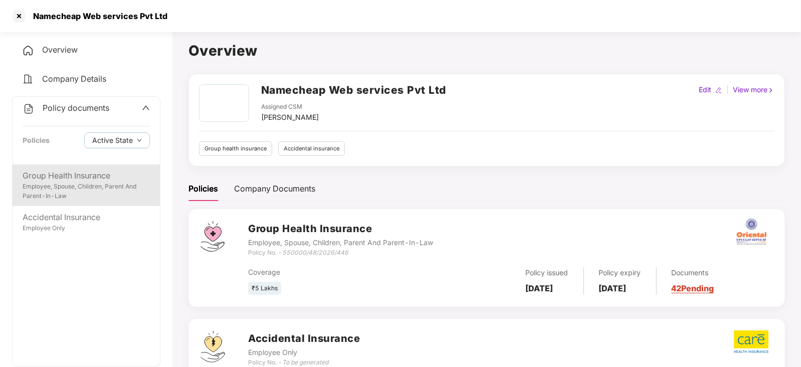
click at [60, 192] on div "Employee, Spouse, Children, Parent And Parent-In-Law" at bounding box center [86, 191] width 127 height 19
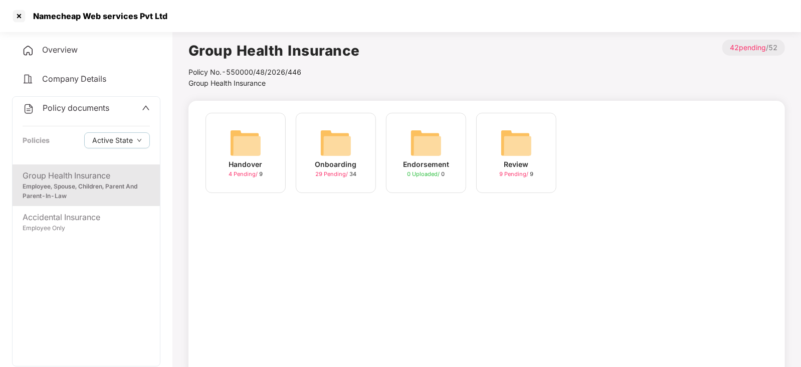
click at [326, 139] on img at bounding box center [336, 143] width 32 height 32
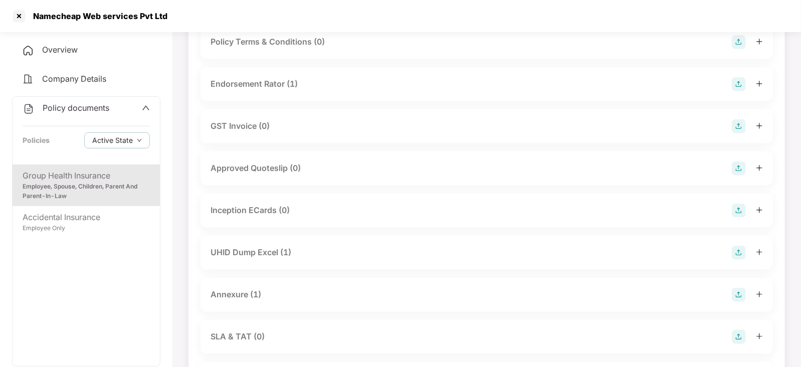
scroll to position [303, 0]
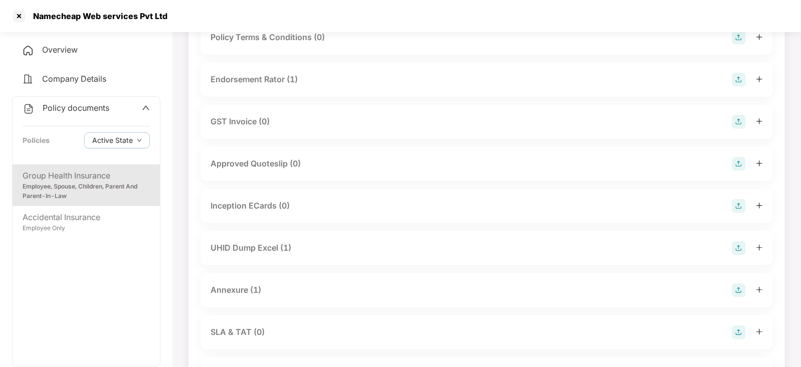
click at [263, 255] on div "UHID Dump Excel (1)" at bounding box center [487, 248] width 573 height 34
click at [272, 250] on div "UHID Dump Excel (1)" at bounding box center [251, 248] width 81 height 13
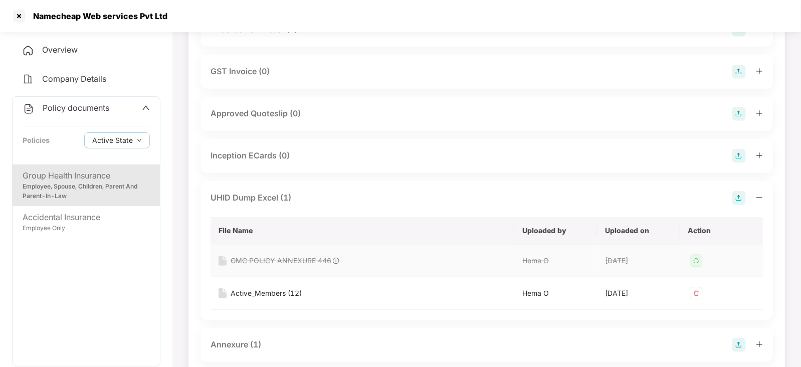
scroll to position [407, 0]
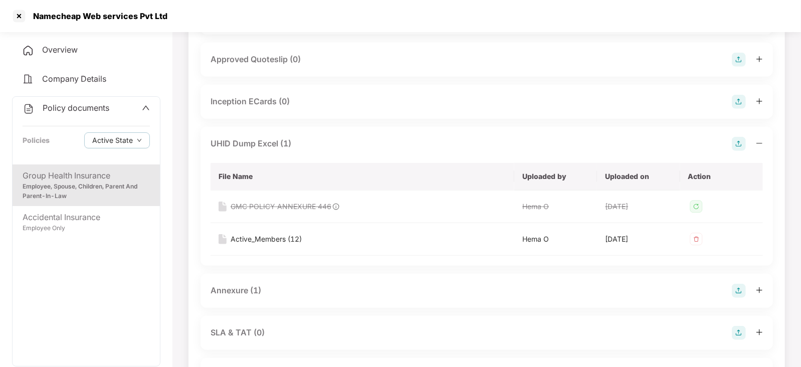
click at [256, 296] on div "Annexure (1)" at bounding box center [236, 290] width 51 height 13
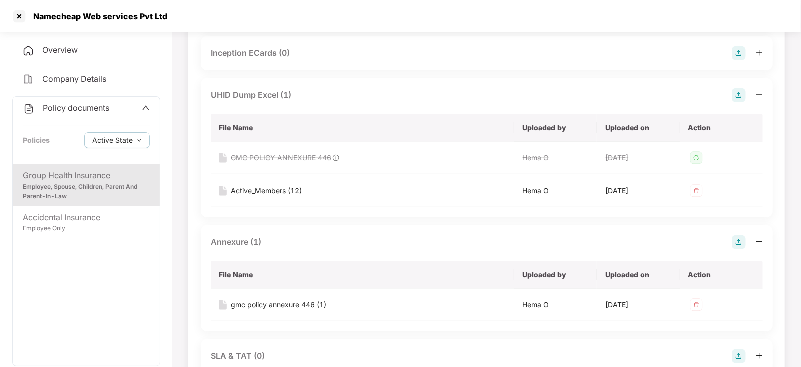
scroll to position [456, 0]
click at [258, 307] on div "gmc policy annexure 446 (1)" at bounding box center [279, 304] width 96 height 11
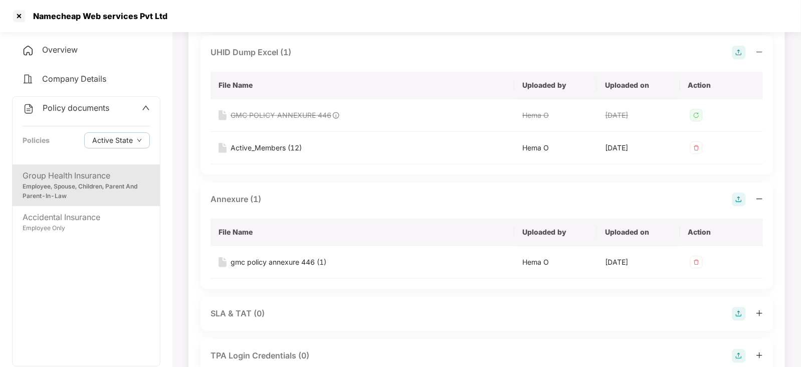
scroll to position [491, 0]
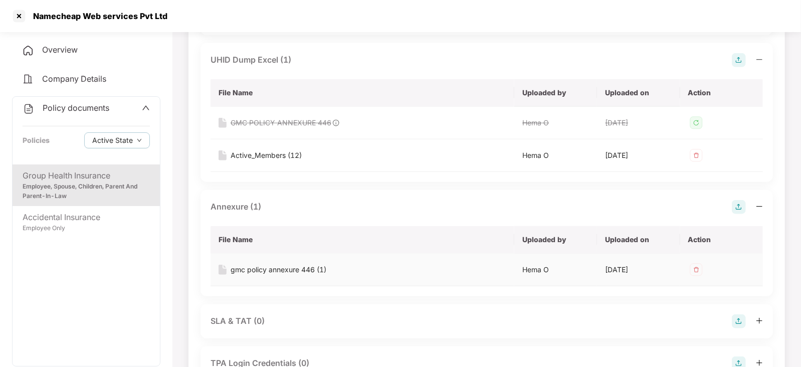
click at [697, 271] on img at bounding box center [696, 270] width 16 height 16
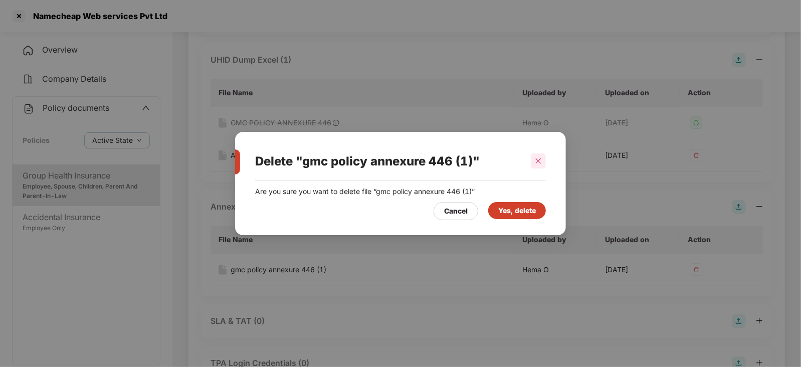
click at [538, 157] on icon "close" at bounding box center [538, 160] width 7 height 7
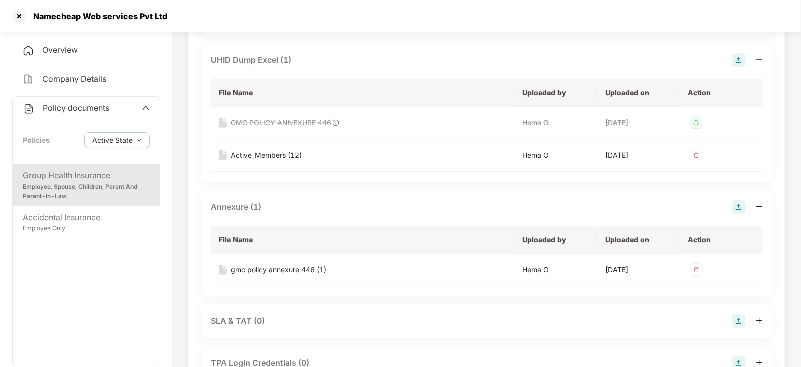
click at [737, 205] on img at bounding box center [739, 207] width 14 height 14
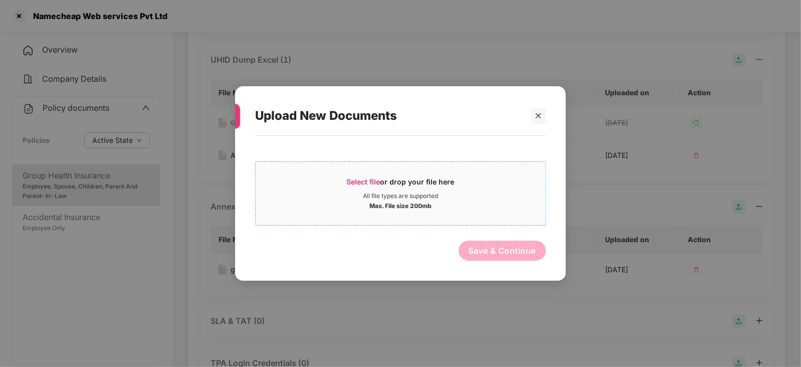
click at [398, 172] on span "Select file or drop your file here All file types are supported Max. File size …" at bounding box center [401, 193] width 290 height 48
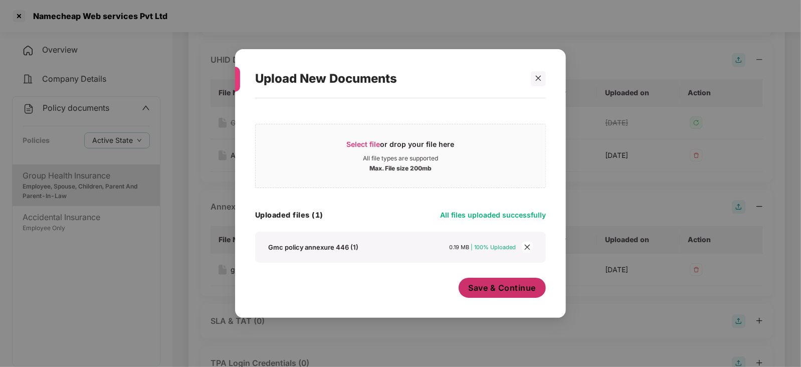
click at [490, 288] on span "Save & Continue" at bounding box center [503, 287] width 68 height 11
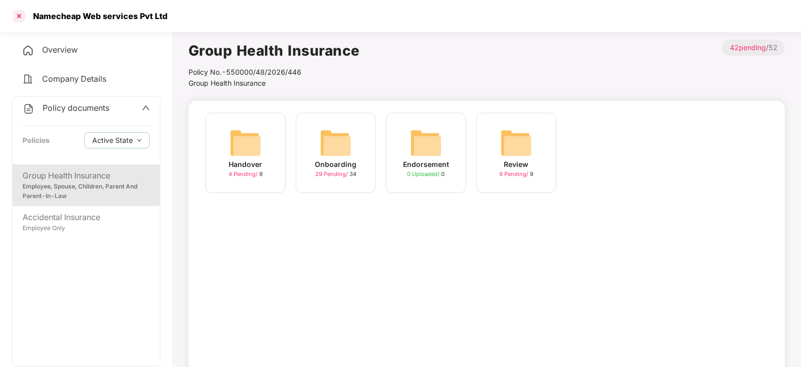
click at [24, 18] on div at bounding box center [19, 16] width 16 height 16
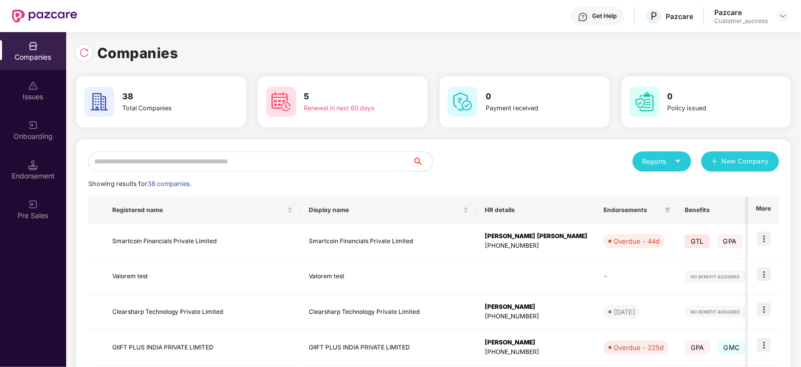
click at [198, 162] on input "text" at bounding box center [250, 161] width 324 height 20
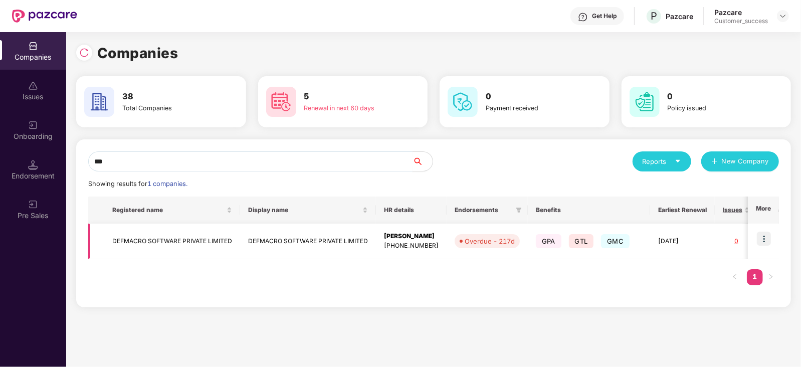
type input "***"
click at [767, 242] on img at bounding box center [764, 239] width 14 height 14
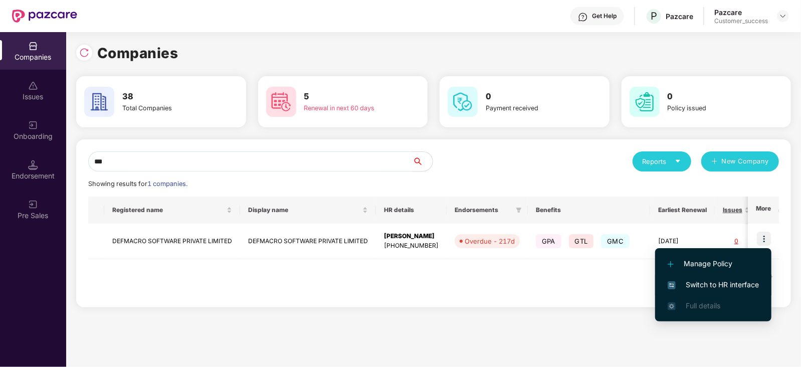
click at [723, 281] on span "Switch to HR interface" at bounding box center [713, 284] width 91 height 11
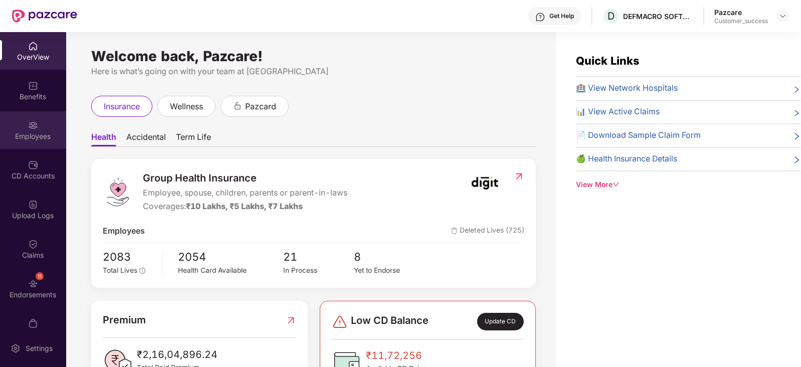
click at [28, 121] on img at bounding box center [33, 125] width 10 height 10
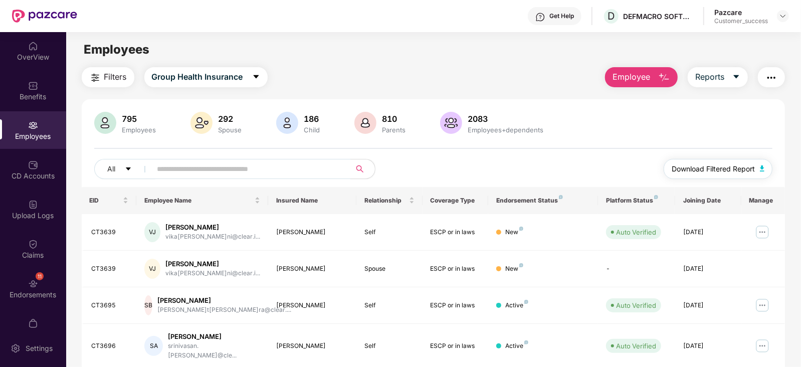
click at [710, 167] on span "Download Filtered Report" at bounding box center [713, 168] width 83 height 11
click at [788, 19] on div at bounding box center [783, 16] width 12 height 12
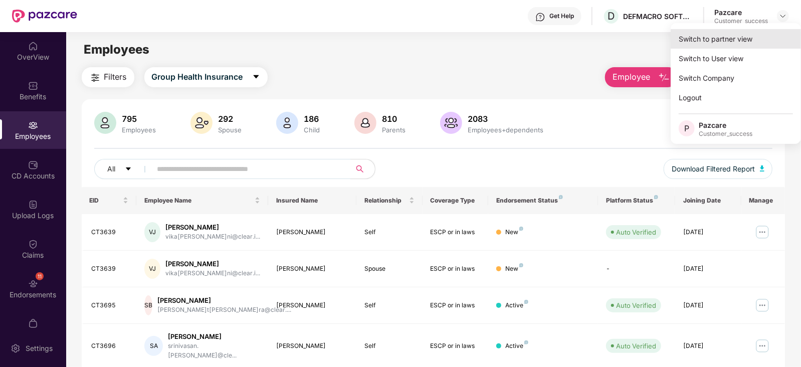
click at [737, 39] on div "Switch to partner view" at bounding box center [736, 39] width 130 height 20
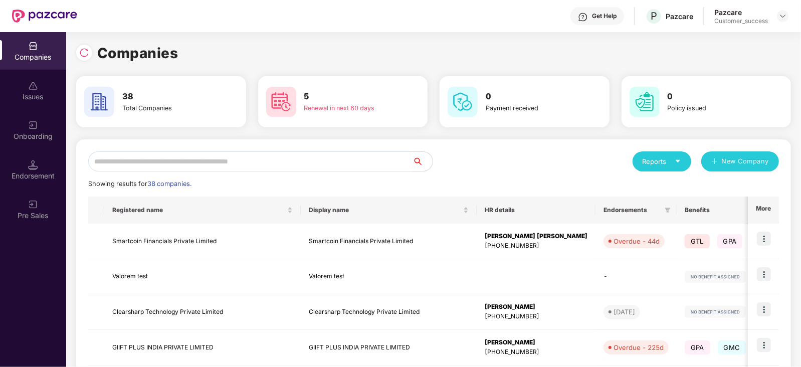
scroll to position [50, 0]
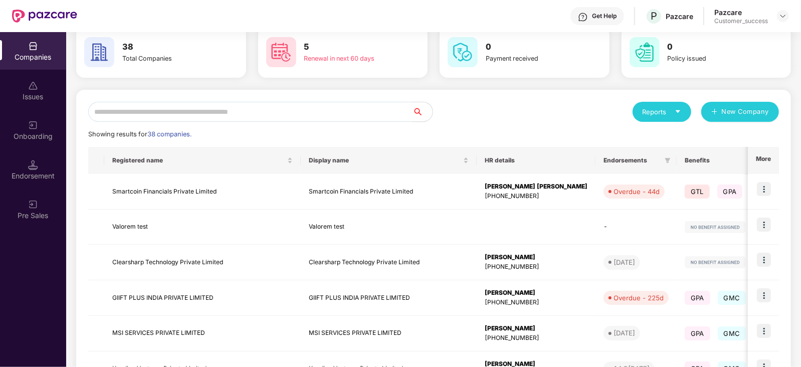
click at [195, 112] on input "text" at bounding box center [250, 112] width 324 height 20
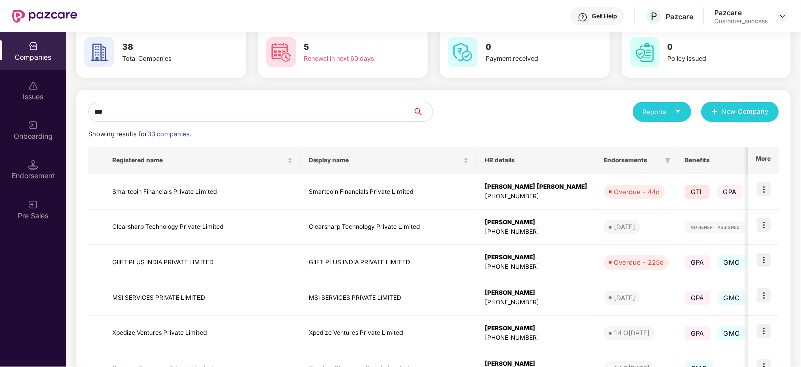
scroll to position [0, 0]
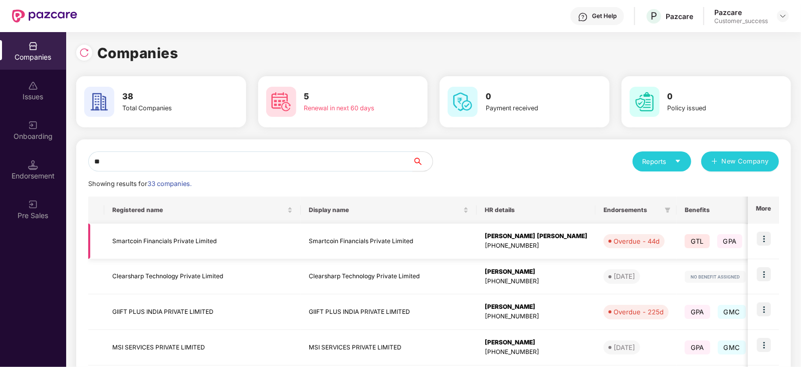
type input "*"
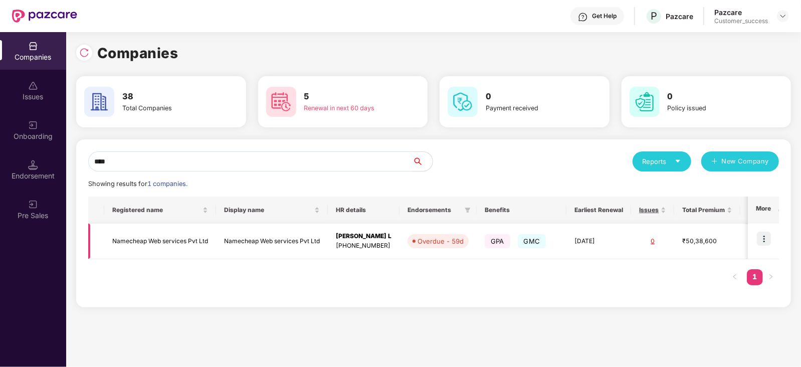
type input "****"
click at [177, 245] on td "Namecheap Web services Pvt Ltd" at bounding box center [160, 242] width 112 height 36
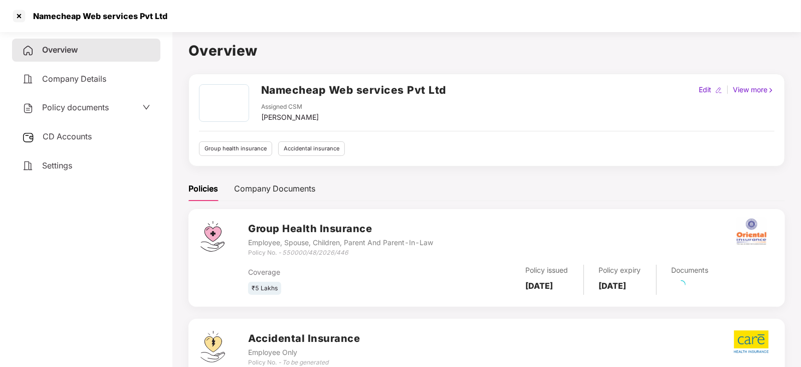
click at [96, 104] on span "Policy documents" at bounding box center [75, 107] width 67 height 10
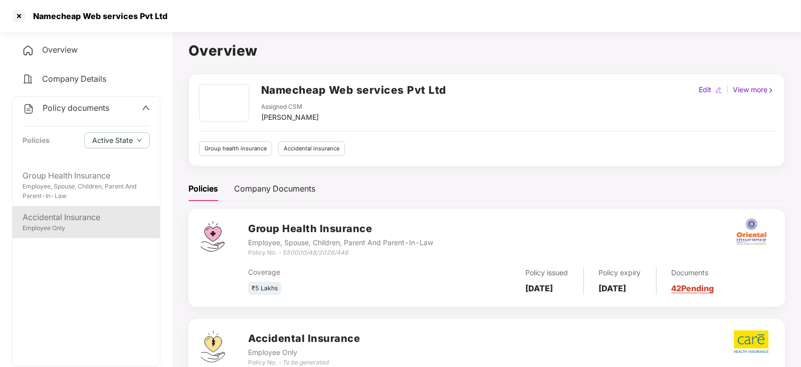
click at [59, 215] on div "Accidental Insurance" at bounding box center [86, 217] width 127 height 13
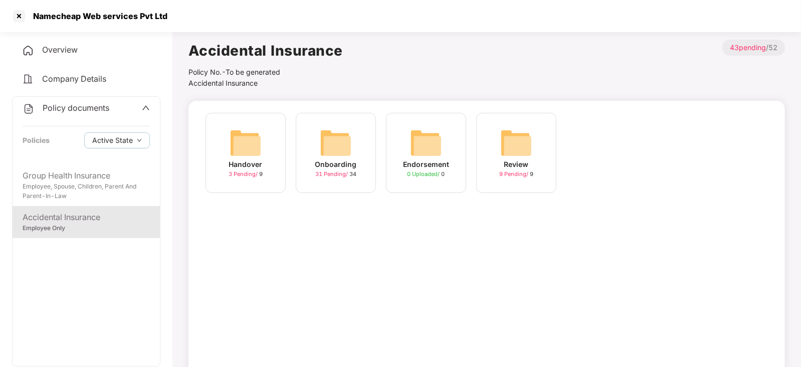
click at [349, 173] on div "31 Pending / 34" at bounding box center [335, 174] width 41 height 9
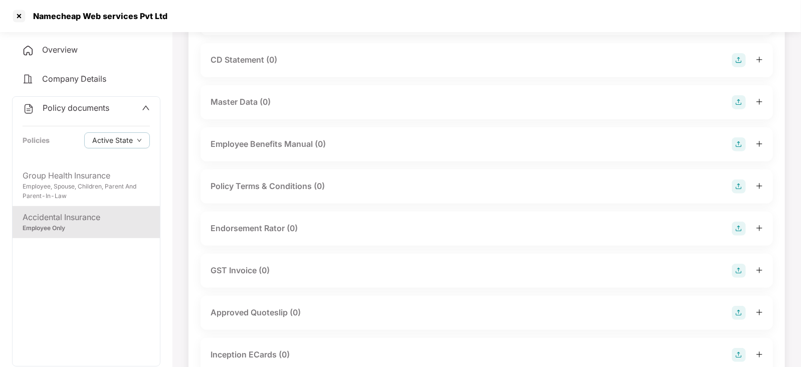
scroll to position [153, 0]
click at [22, 11] on div at bounding box center [19, 16] width 16 height 16
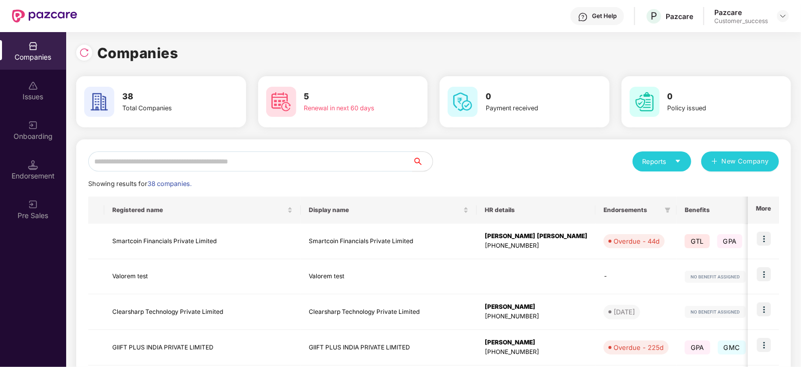
scroll to position [0, 0]
click at [223, 155] on input "text" at bounding box center [250, 161] width 324 height 20
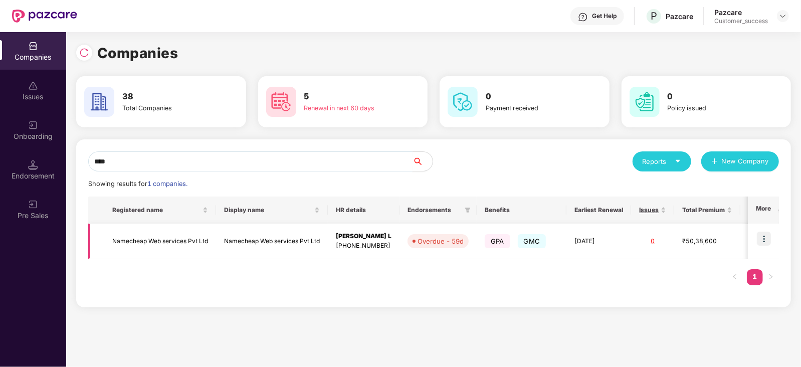
type input "****"
click at [762, 234] on img at bounding box center [764, 239] width 14 height 14
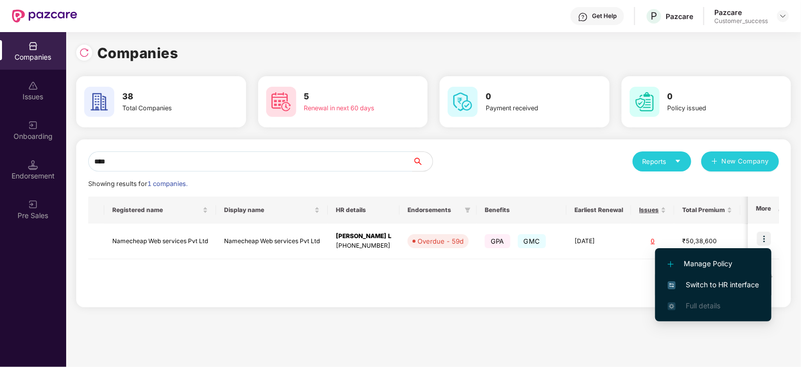
click at [720, 280] on span "Switch to HR interface" at bounding box center [713, 284] width 91 height 11
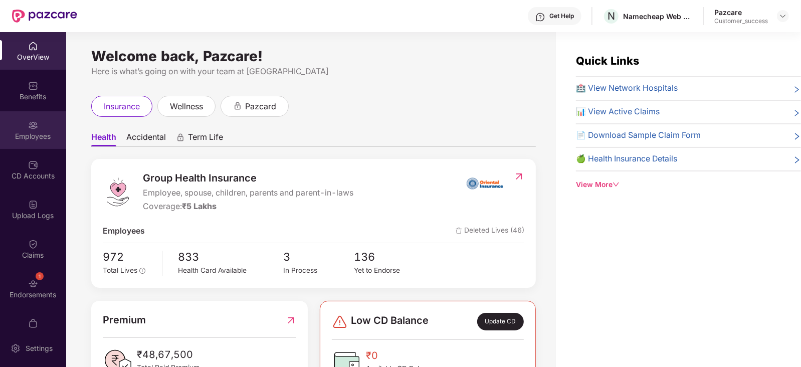
click at [29, 114] on div "Employees" at bounding box center [33, 130] width 66 height 38
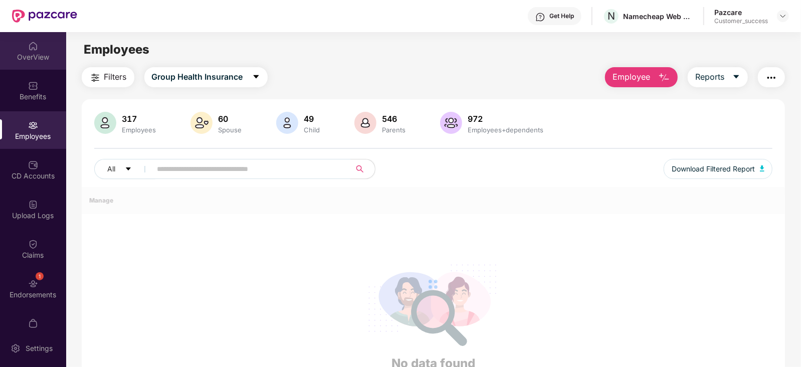
click at [46, 68] on div "OverView" at bounding box center [33, 51] width 66 height 38
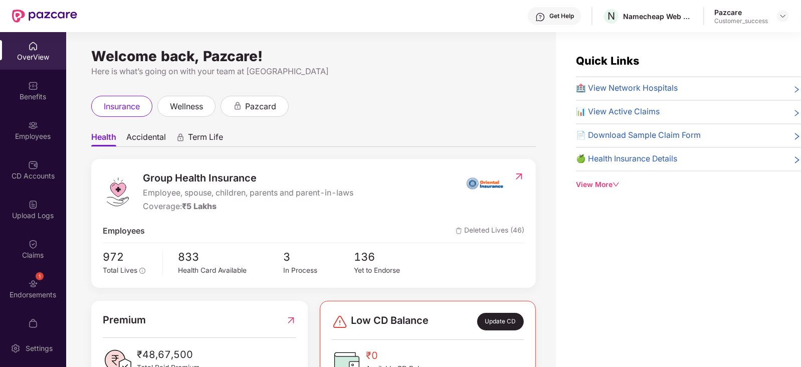
scroll to position [39, 0]
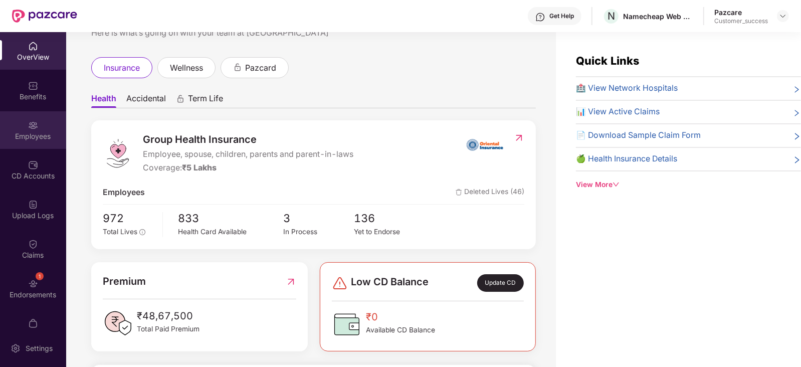
click at [35, 117] on div "Employees" at bounding box center [33, 130] width 66 height 38
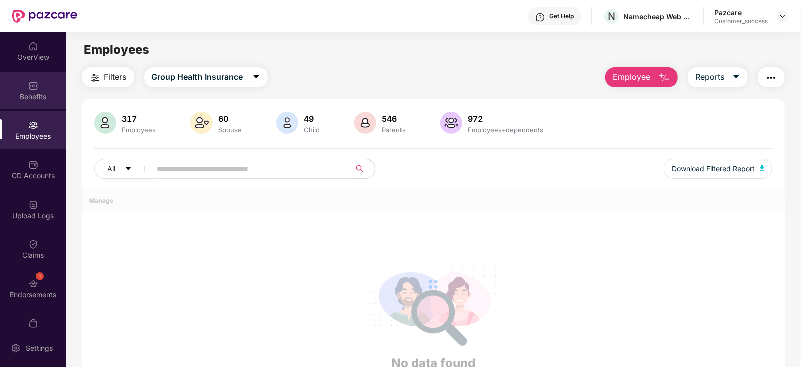
click at [35, 98] on div "Benefits" at bounding box center [33, 97] width 66 height 10
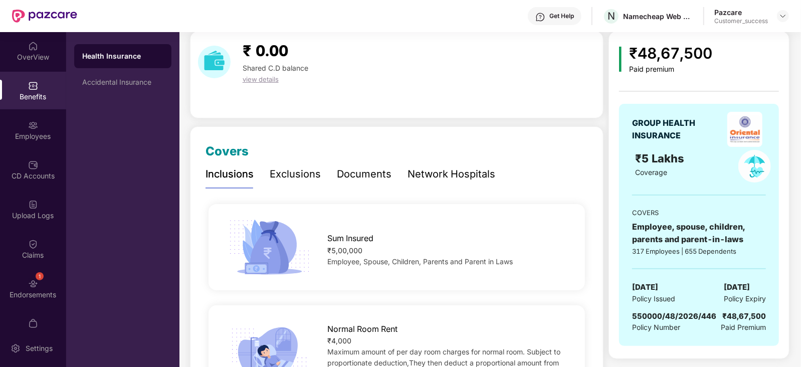
scroll to position [0, 0]
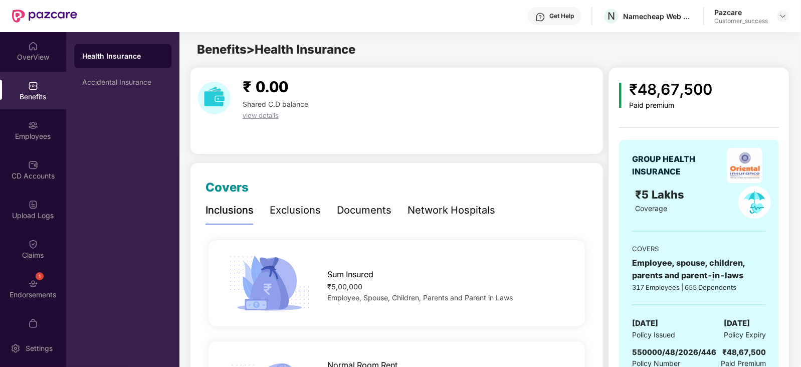
click at [455, 202] on div "Network Hospitals" at bounding box center [452, 211] width 88 height 28
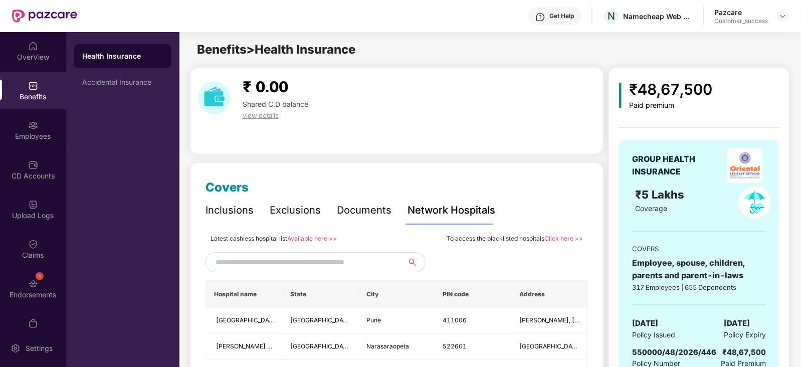
click at [0, 148] on div "Employees" at bounding box center [33, 130] width 66 height 38
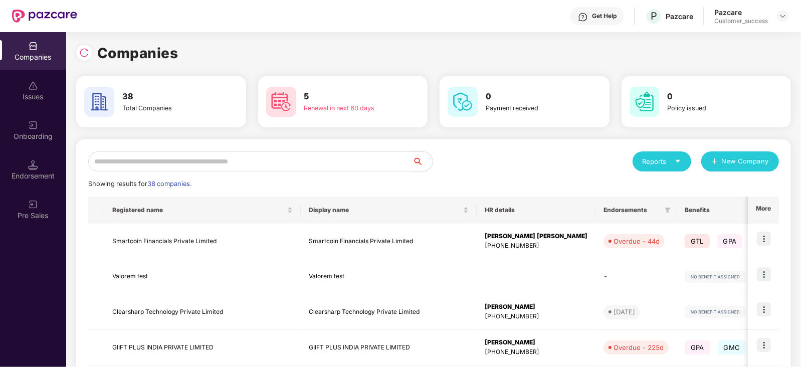
click at [326, 161] on input "text" at bounding box center [250, 161] width 324 height 20
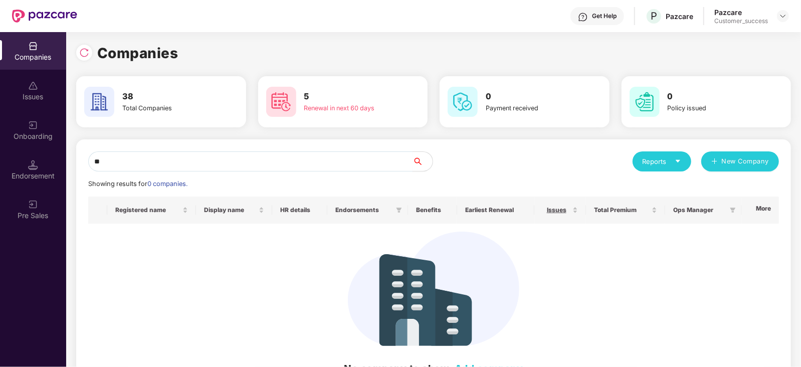
type input "*"
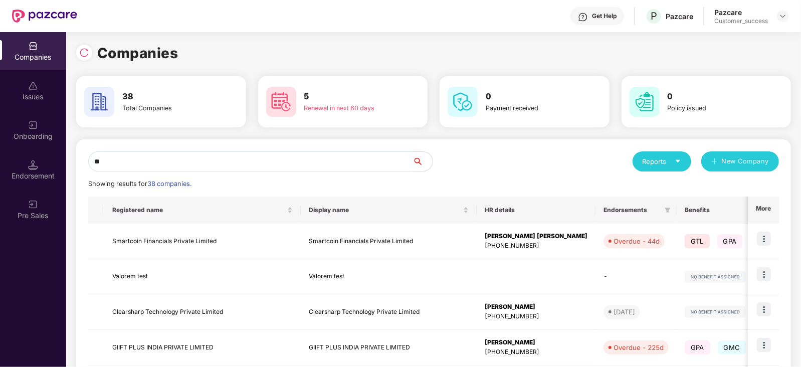
type input "***"
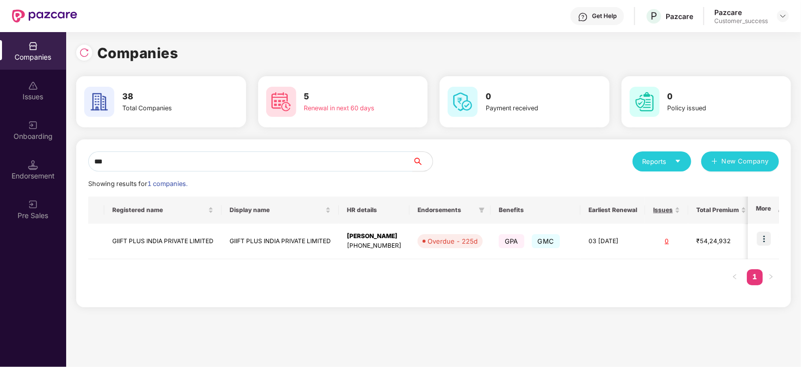
click at [344, 158] on input "***" at bounding box center [250, 161] width 324 height 20
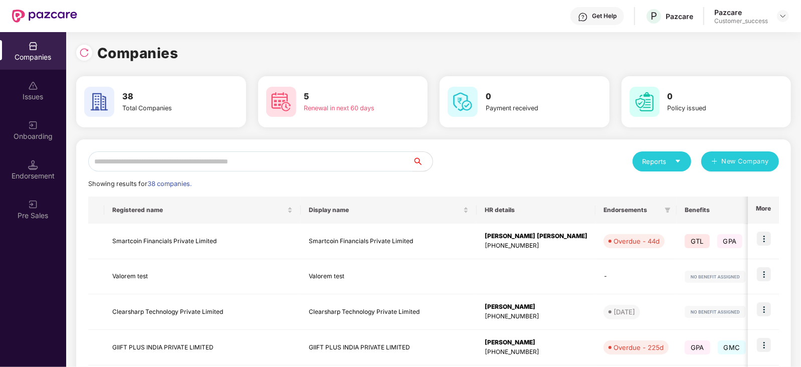
click at [344, 158] on input "text" at bounding box center [250, 161] width 324 height 20
drag, startPoint x: 344, startPoint y: 161, endPoint x: 228, endPoint y: 160, distance: 116.3
click at [228, 160] on input "text" at bounding box center [250, 161] width 324 height 20
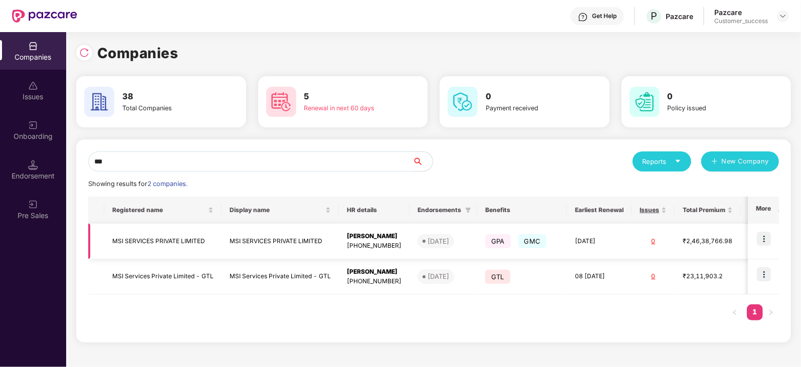
type input "***"
click at [767, 238] on img at bounding box center [764, 239] width 14 height 14
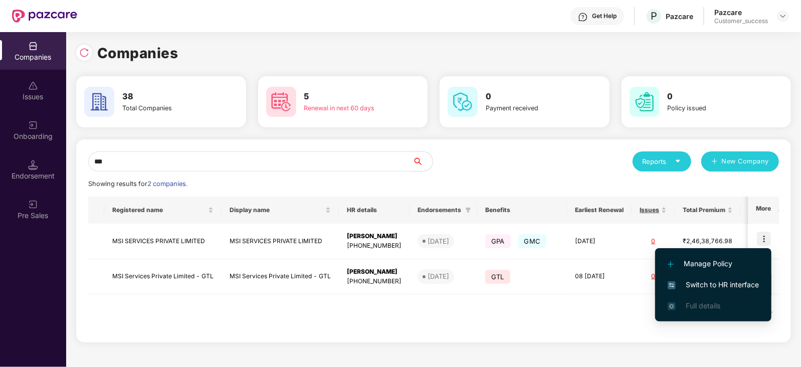
click at [727, 281] on span "Switch to HR interface" at bounding box center [713, 284] width 91 height 11
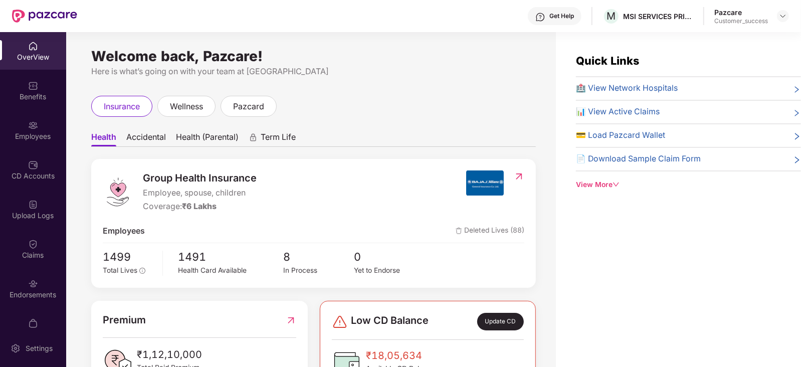
click at [25, 95] on div "Benefits" at bounding box center [33, 97] width 66 height 10
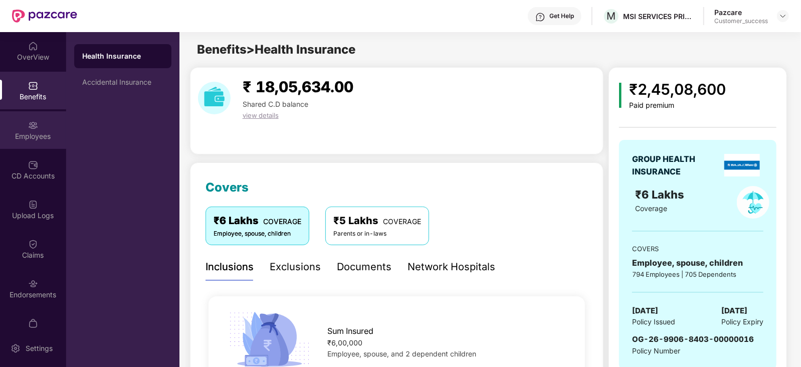
click at [30, 128] on img at bounding box center [33, 125] width 10 height 10
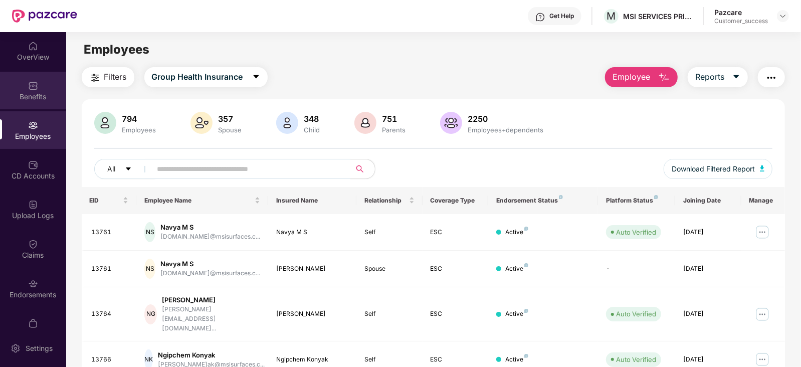
click at [43, 92] on div "Benefits" at bounding box center [33, 97] width 66 height 10
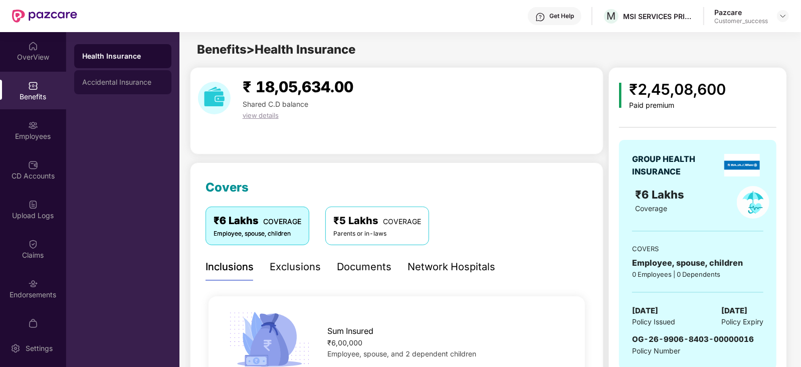
click at [135, 87] on div "Accidental Insurance" at bounding box center [122, 82] width 97 height 24
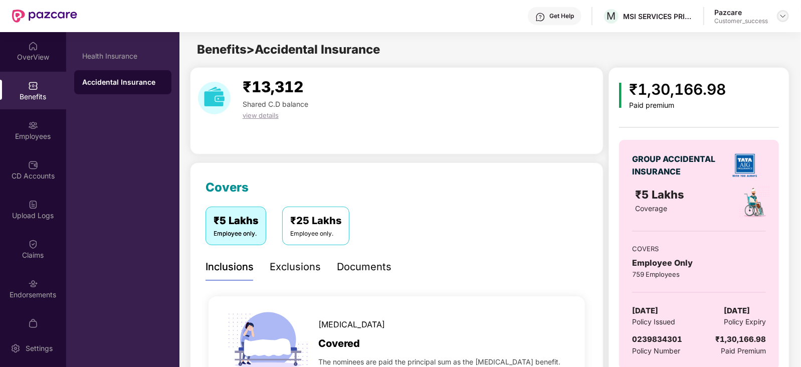
click at [787, 12] on img at bounding box center [783, 16] width 8 height 8
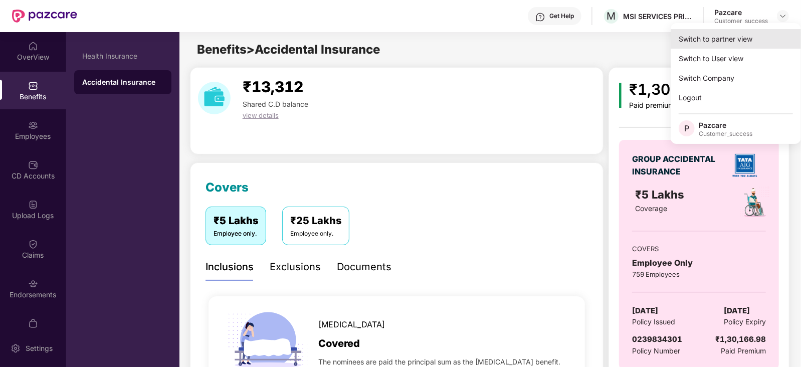
click at [771, 31] on div "Switch to partner view" at bounding box center [736, 39] width 130 height 20
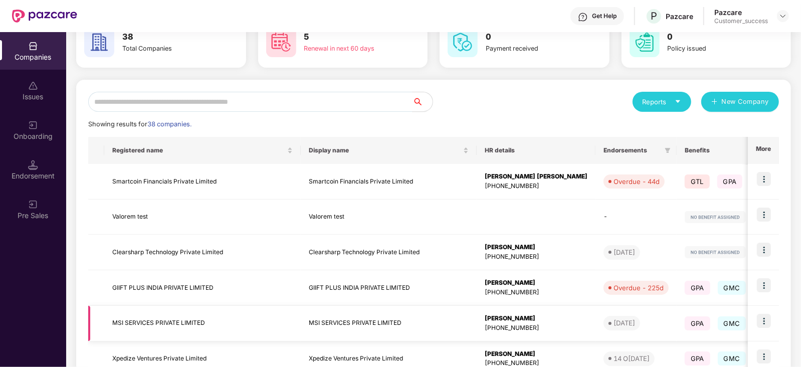
scroll to position [57, 0]
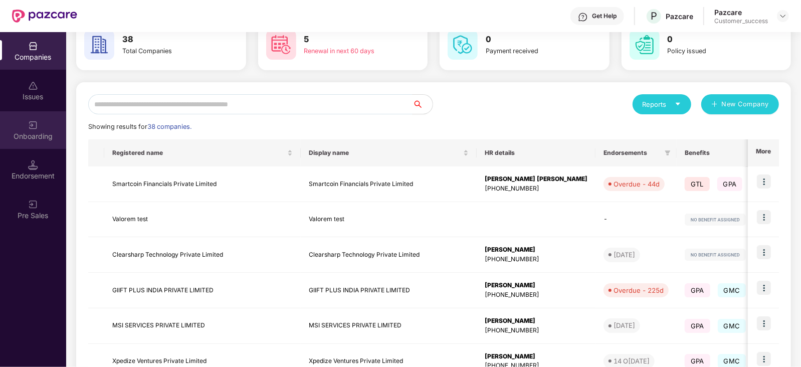
click at [54, 124] on div "Onboarding" at bounding box center [33, 130] width 66 height 38
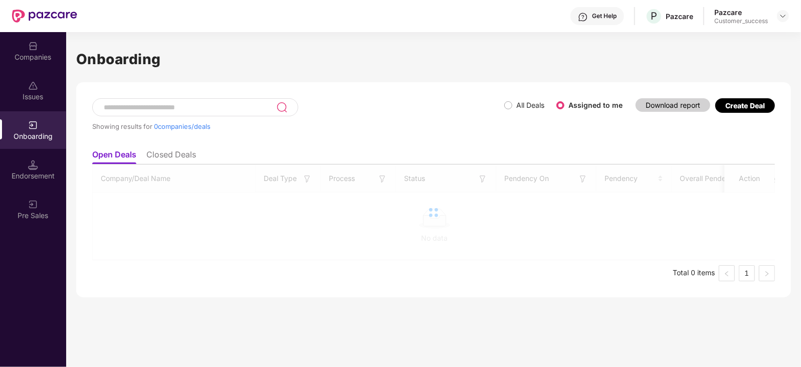
scroll to position [0, 0]
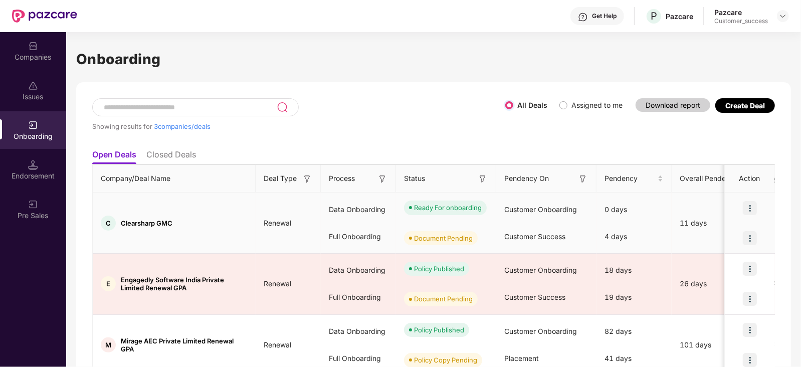
scroll to position [45, 0]
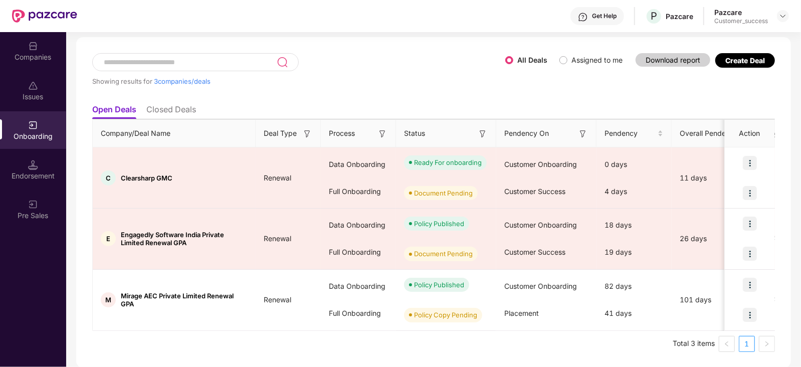
click at [393, 67] on div "Showing results for 3 companies/deals" at bounding box center [298, 76] width 413 height 46
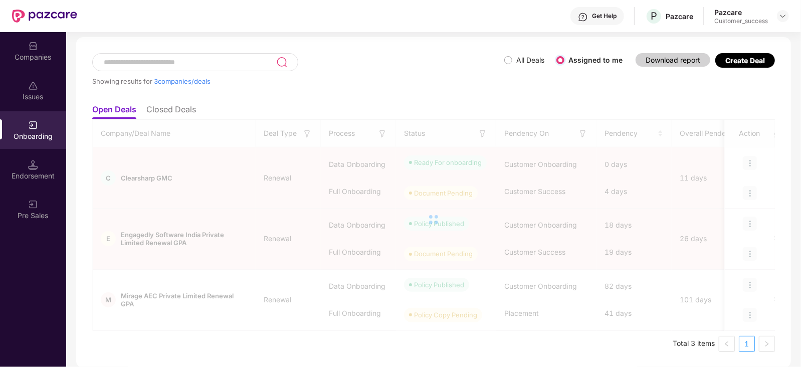
scroll to position [0, 0]
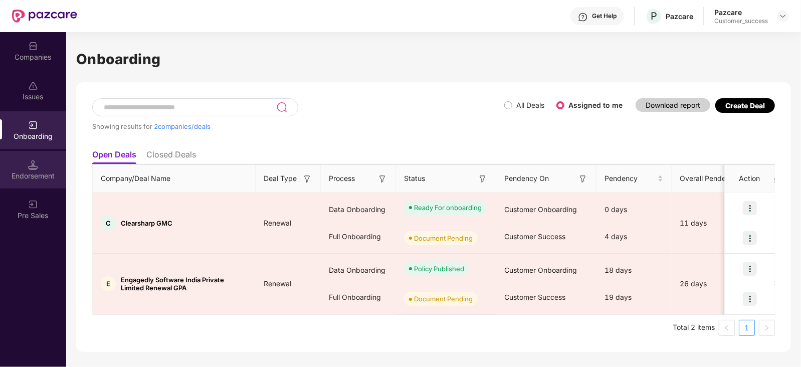
click at [30, 158] on div "Endorsement" at bounding box center [33, 170] width 66 height 38
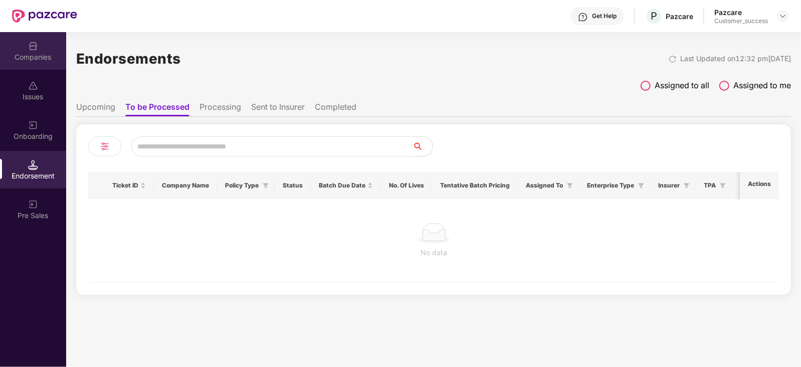
click at [30, 52] on div "Companies" at bounding box center [33, 57] width 66 height 10
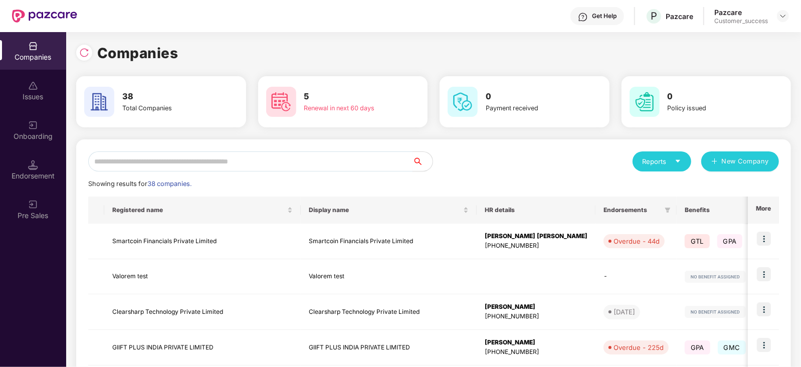
click at [157, 159] on input "text" at bounding box center [250, 161] width 324 height 20
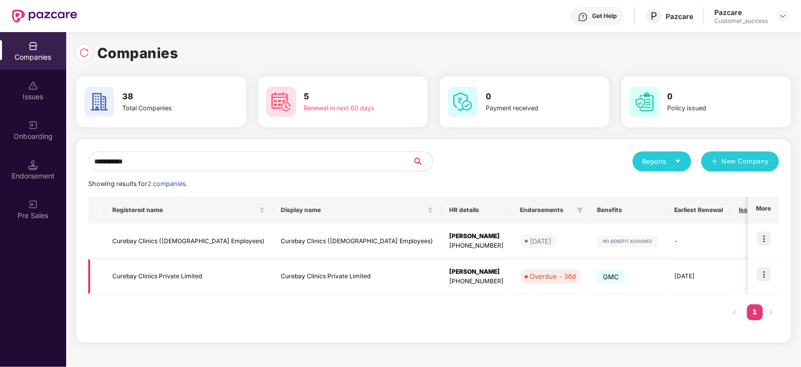
type input "**********"
click at [762, 271] on img at bounding box center [764, 274] width 14 height 14
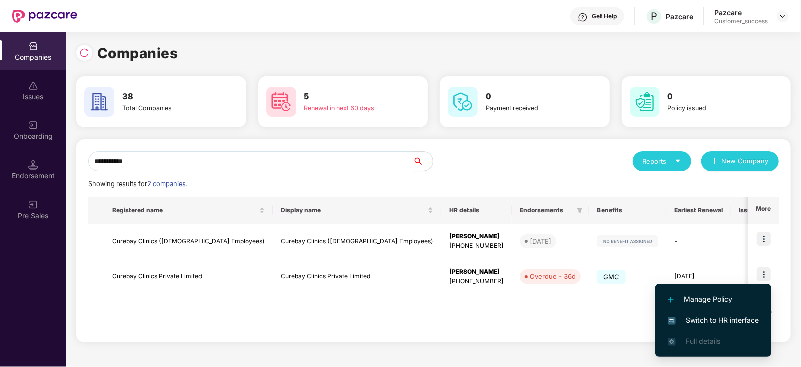
click at [689, 321] on span "Switch to HR interface" at bounding box center [713, 320] width 91 height 11
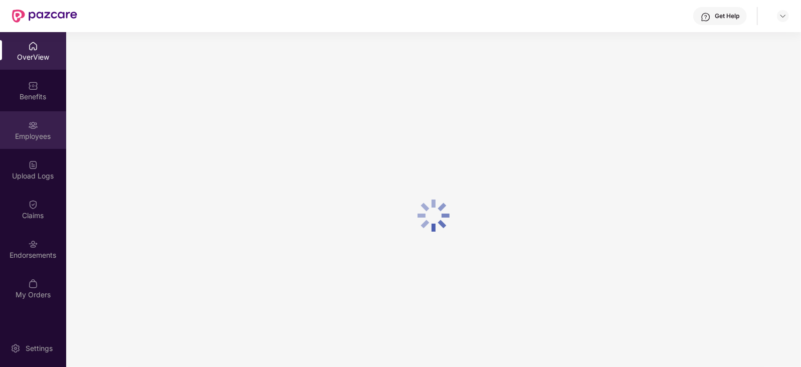
click at [20, 133] on div "Employees" at bounding box center [33, 136] width 66 height 10
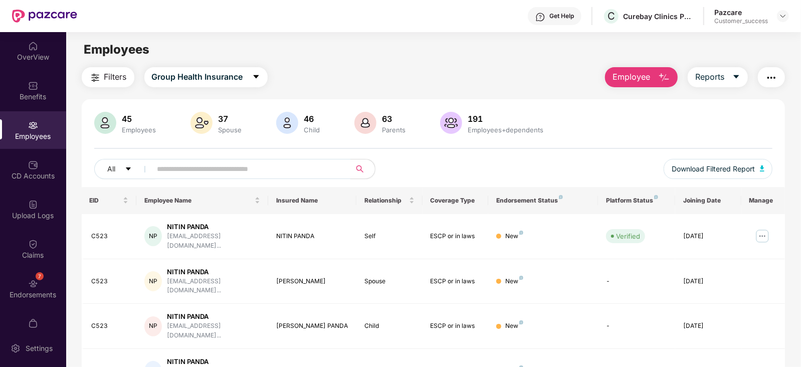
click at [624, 72] on span "Employee" at bounding box center [632, 77] width 38 height 13
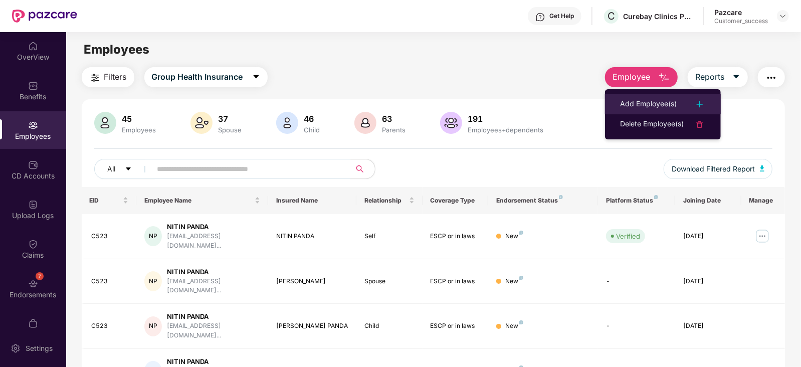
click at [651, 106] on div "Add Employee(s)" at bounding box center [648, 104] width 57 height 12
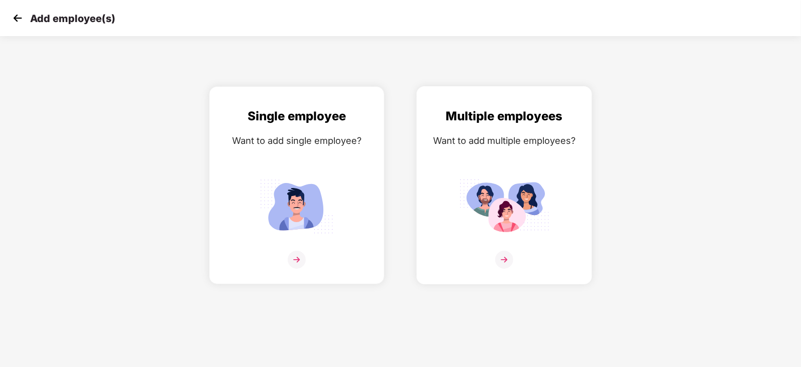
click at [494, 174] on div "Multiple employees Want to add multiple employees?" at bounding box center [504, 194] width 154 height 174
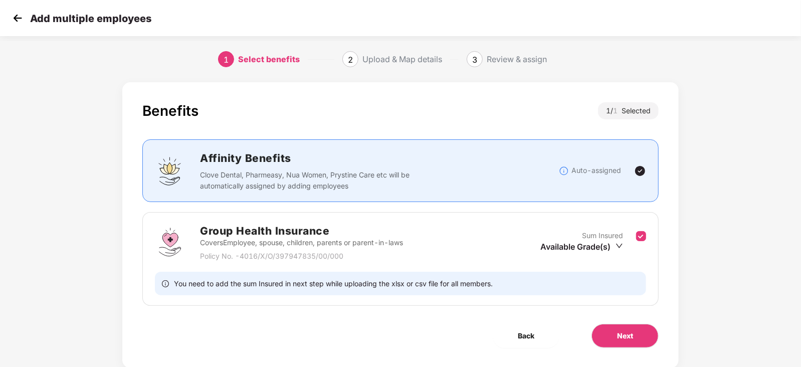
scroll to position [26, 0]
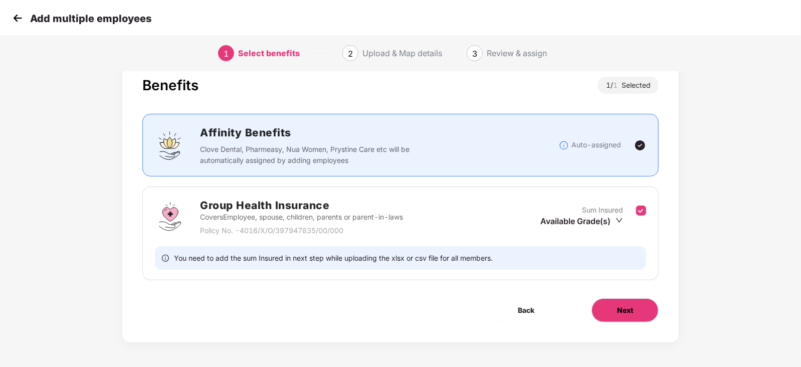
click at [625, 309] on span "Next" at bounding box center [625, 310] width 16 height 11
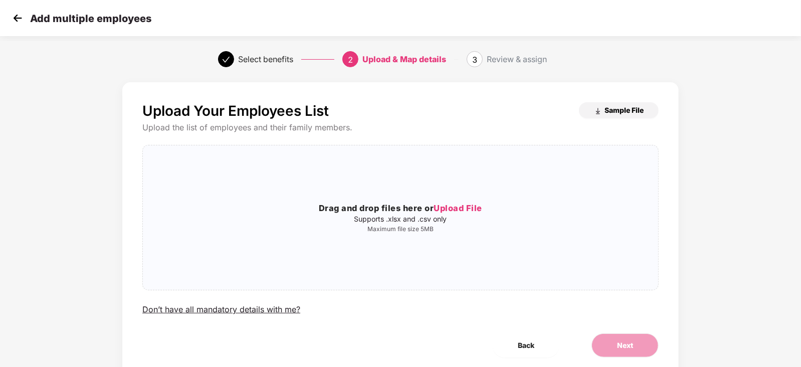
click at [607, 106] on span "Sample File" at bounding box center [624, 110] width 39 height 10
click at [371, 214] on h3 "Drag and drop files here or Upload File" at bounding box center [400, 208] width 515 height 13
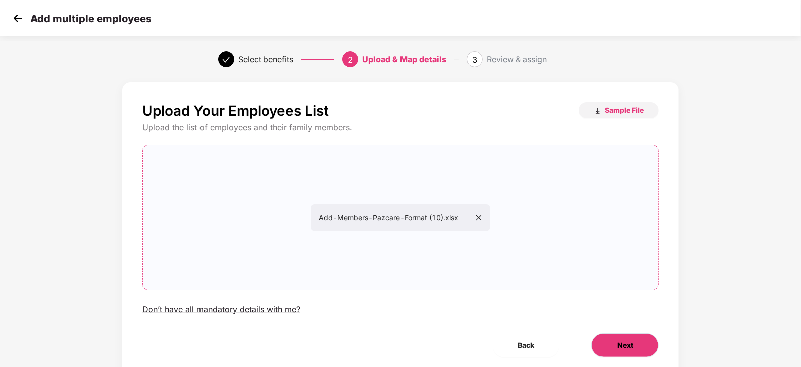
click at [619, 351] on button "Next" at bounding box center [625, 345] width 67 height 24
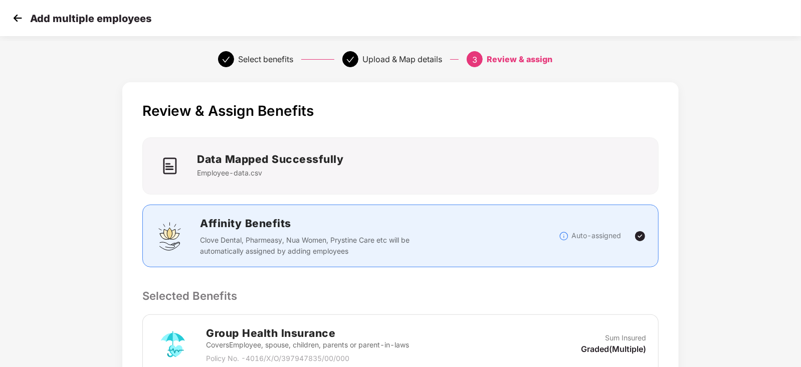
scroll to position [191, 0]
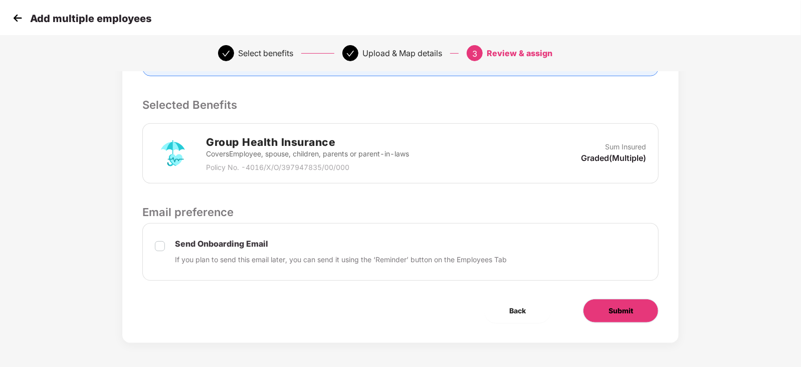
click at [601, 313] on button "Submit" at bounding box center [621, 311] width 76 height 24
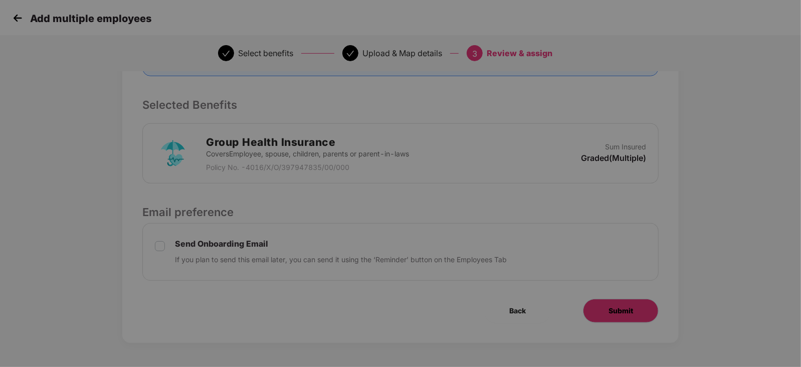
scroll to position [0, 0]
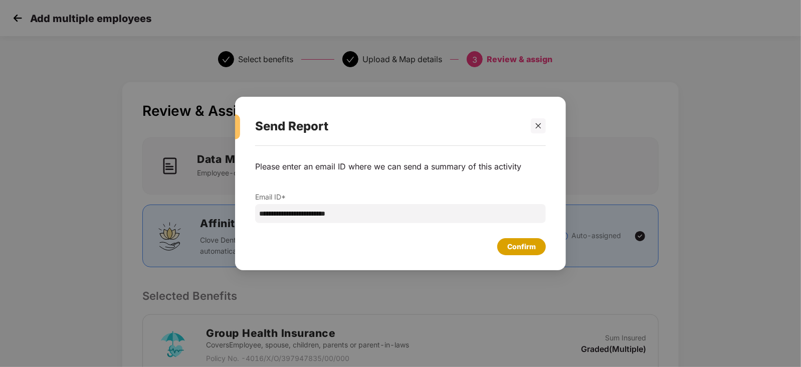
click at [519, 246] on div "Confirm" at bounding box center [521, 246] width 29 height 11
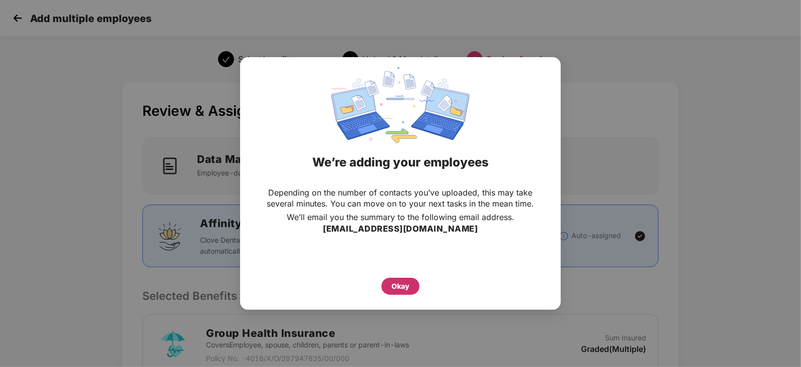
click at [396, 288] on div "Okay" at bounding box center [401, 286] width 18 height 11
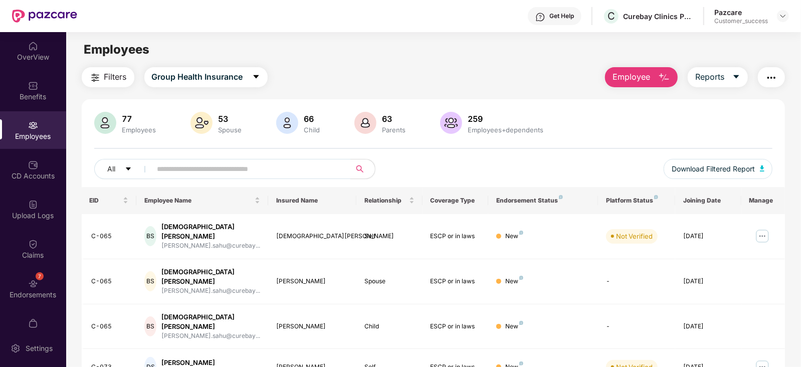
click at [45, 165] on div "CD Accounts" at bounding box center [33, 170] width 66 height 38
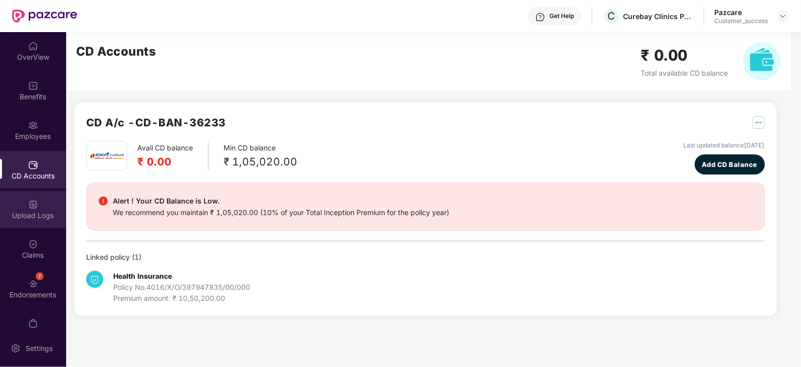
click at [34, 217] on div "Upload Logs" at bounding box center [33, 216] width 66 height 10
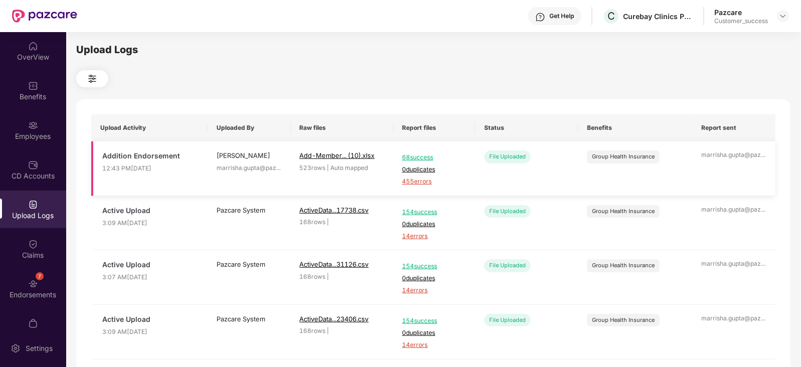
click at [421, 184] on span "455 errors" at bounding box center [434, 182] width 64 height 10
click at [38, 166] on div "CD Accounts" at bounding box center [33, 170] width 66 height 38
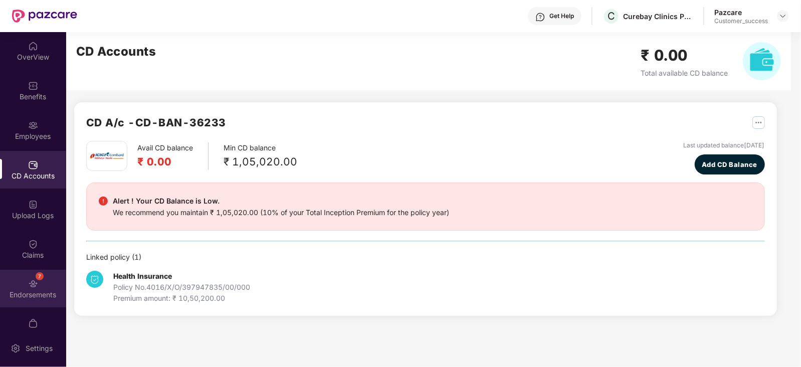
click at [27, 307] on div "7 Endorsements" at bounding box center [33, 289] width 66 height 38
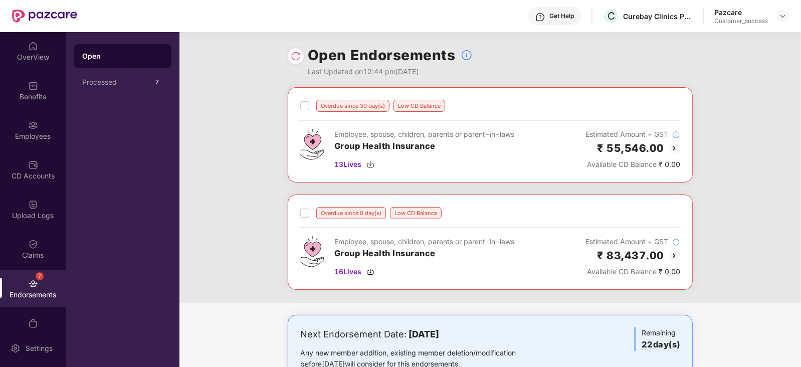
scroll to position [35, 0]
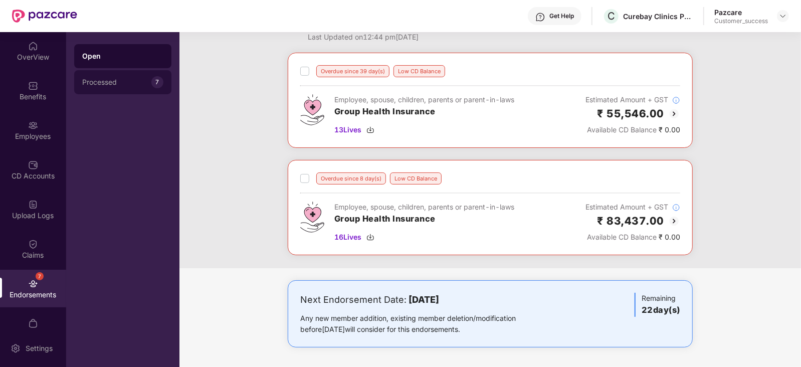
click at [133, 90] on div "Processed 7" at bounding box center [122, 82] width 97 height 24
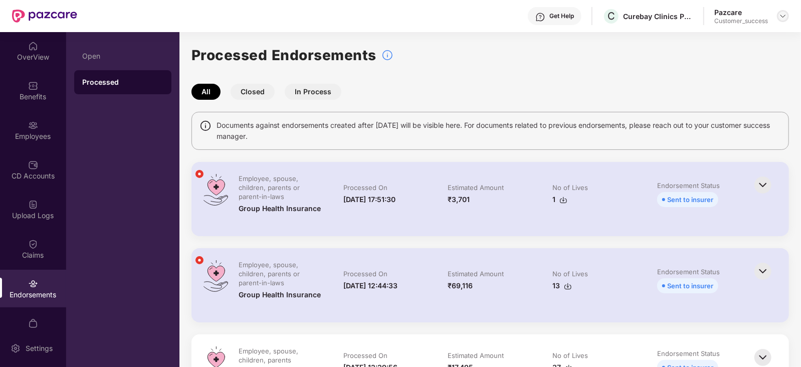
click at [783, 19] on img at bounding box center [783, 16] width 8 height 8
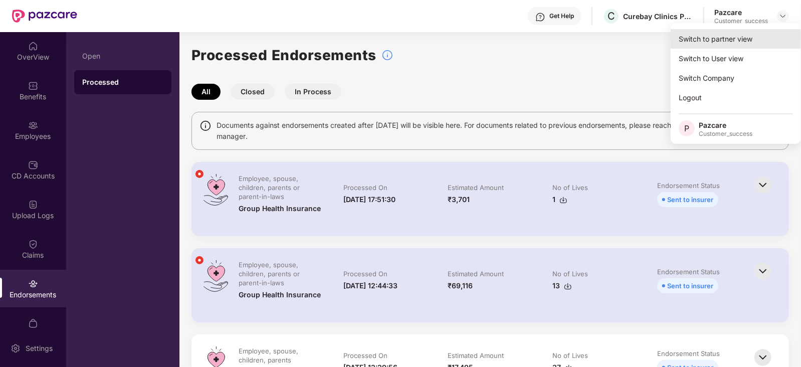
click at [741, 35] on div "Switch to partner view" at bounding box center [736, 39] width 130 height 20
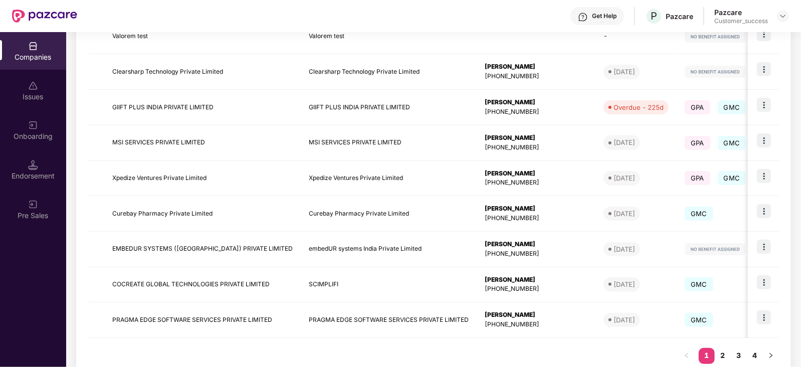
scroll to position [0, 287]
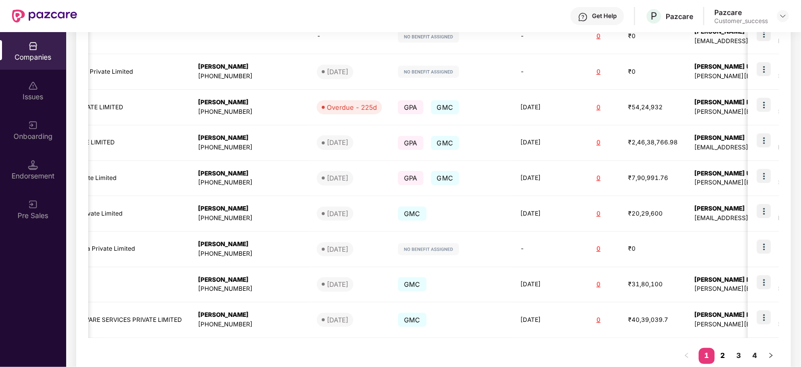
click at [723, 353] on link "2" at bounding box center [723, 355] width 16 height 15
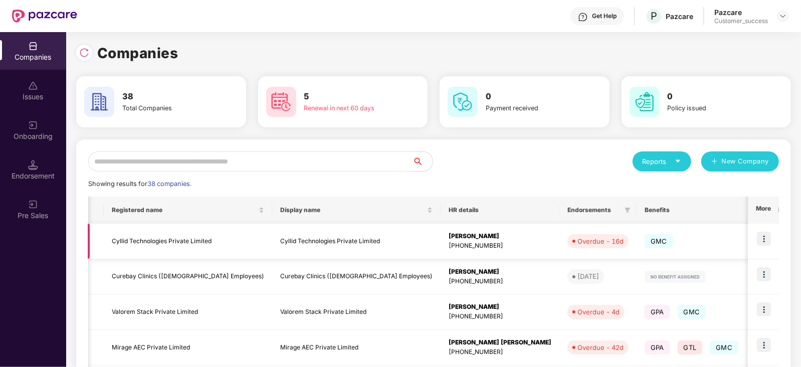
scroll to position [57, 0]
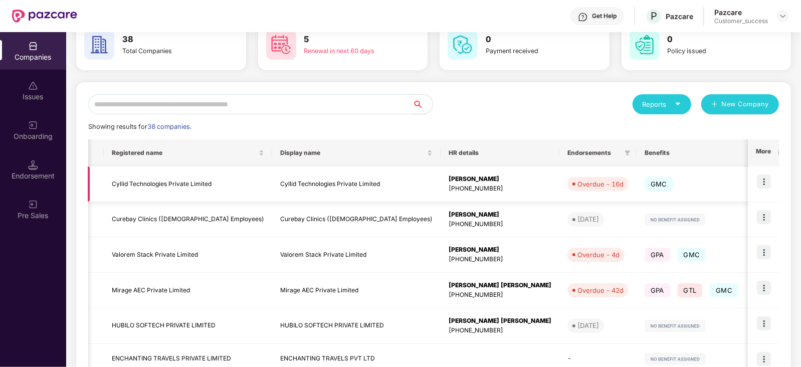
click at [143, 186] on td "Cyllid Technologies Private Limited" at bounding box center [188, 184] width 168 height 36
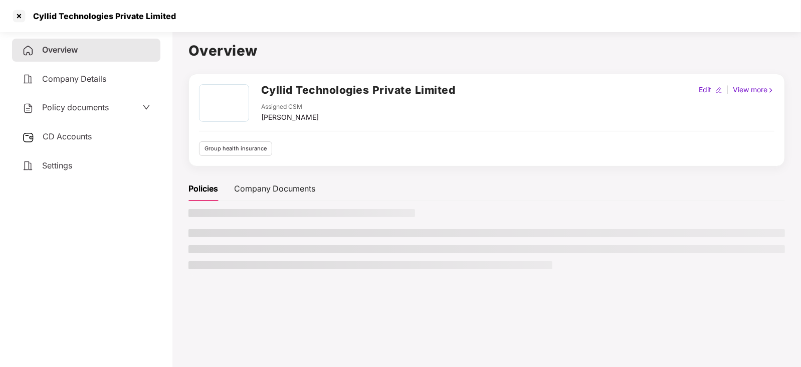
click at [82, 115] on div "Policy documents" at bounding box center [86, 107] width 148 height 23
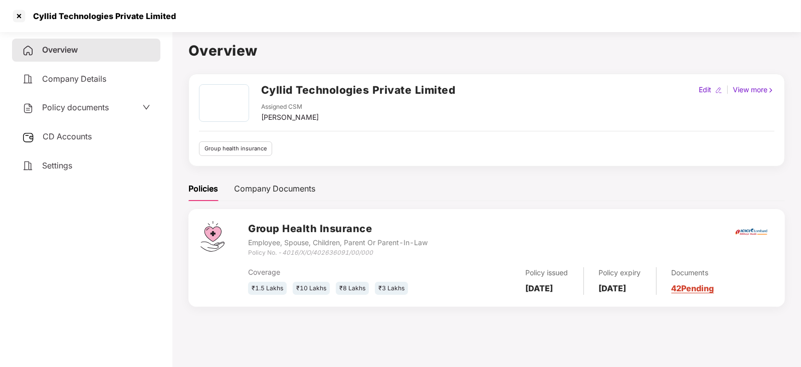
click at [88, 112] on span "Policy documents" at bounding box center [75, 107] width 67 height 10
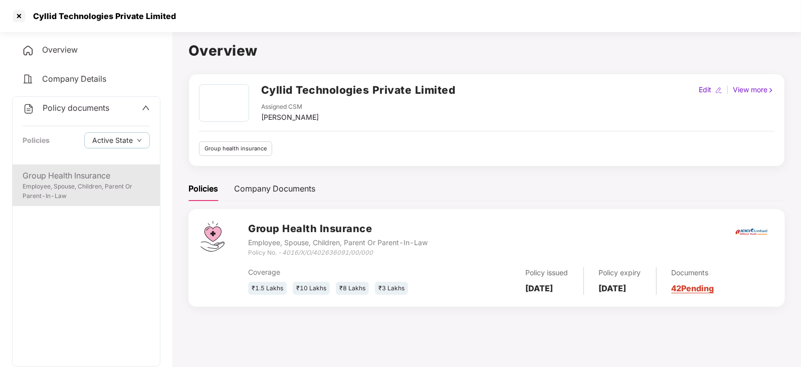
click at [64, 187] on div "Employee, Spouse, Children, Parent Or Parent-In-Law" at bounding box center [86, 191] width 127 height 19
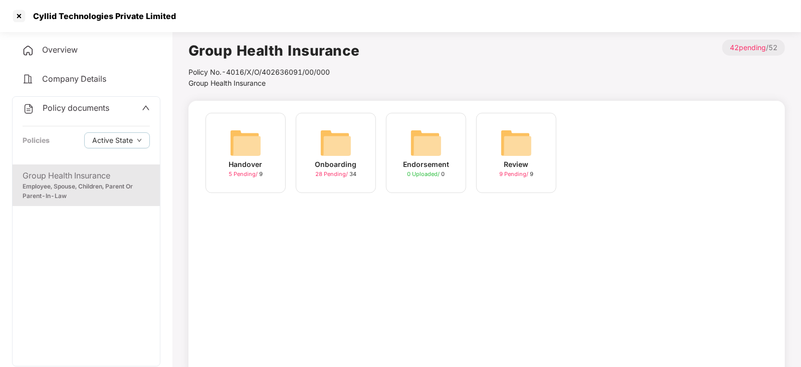
click at [345, 156] on img at bounding box center [336, 143] width 32 height 32
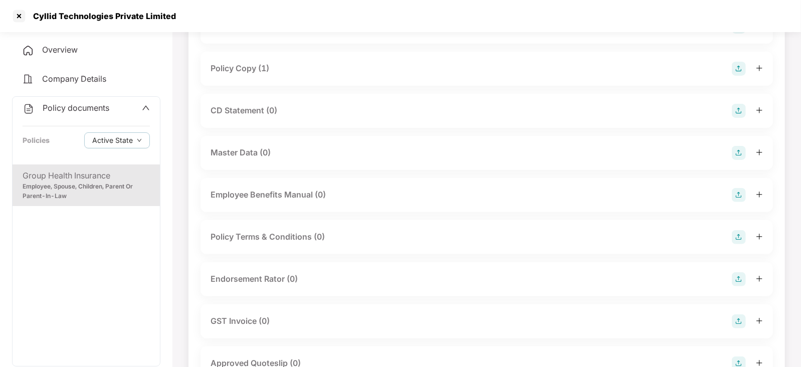
scroll to position [102, 0]
click at [22, 21] on div at bounding box center [19, 16] width 16 height 16
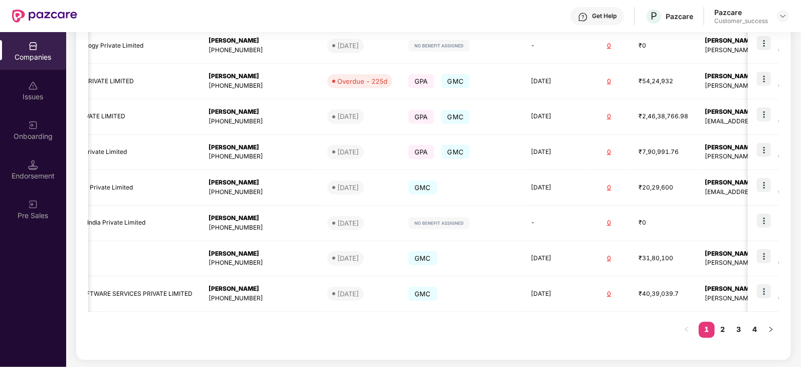
scroll to position [0, 287]
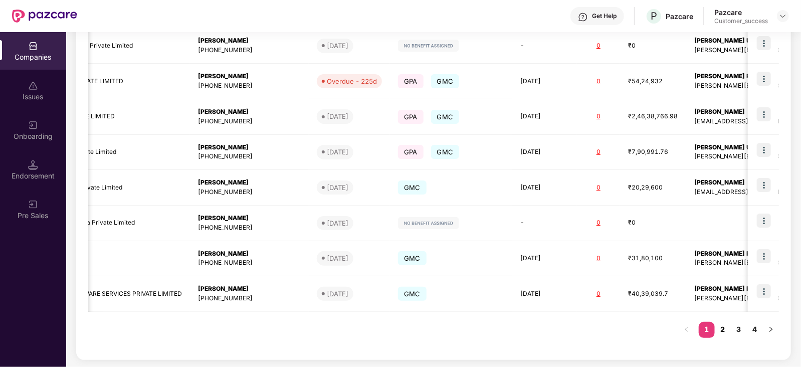
click at [723, 333] on link "2" at bounding box center [723, 329] width 16 height 15
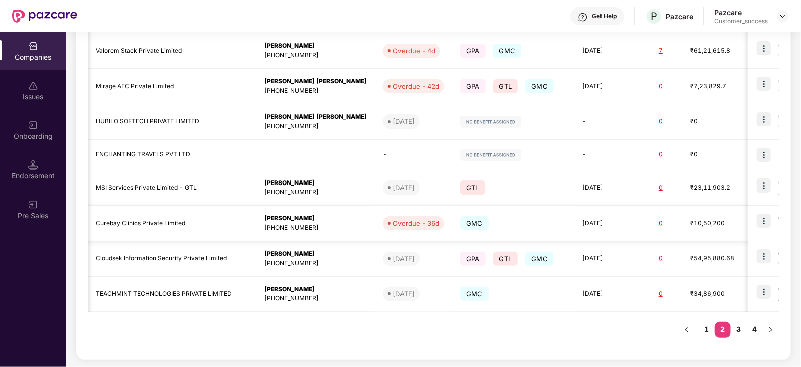
scroll to position [0, 215]
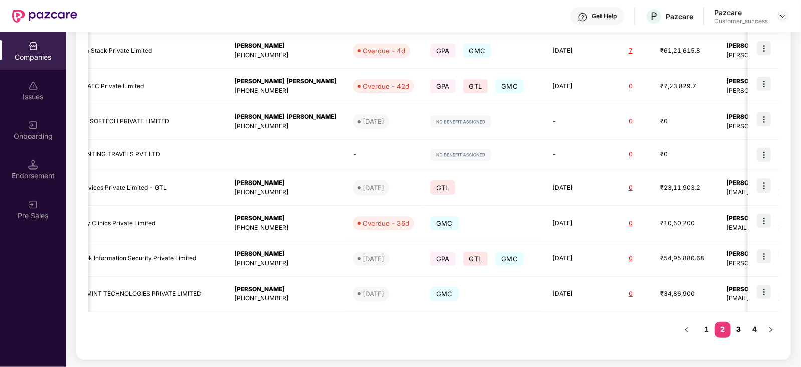
click at [740, 328] on link "3" at bounding box center [739, 329] width 16 height 15
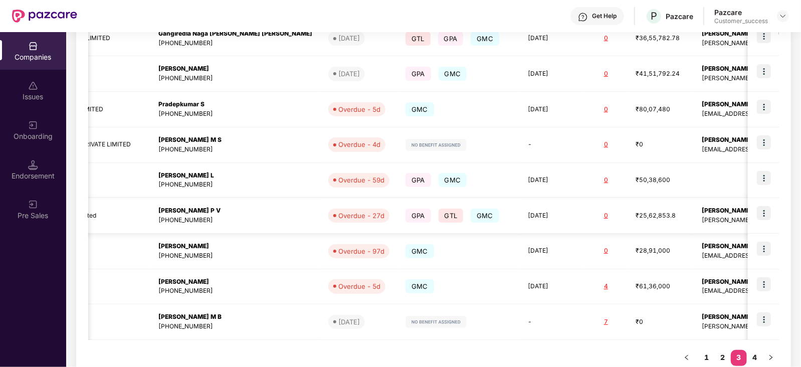
scroll to position [239, 0]
click at [755, 357] on link "4" at bounding box center [755, 356] width 16 height 15
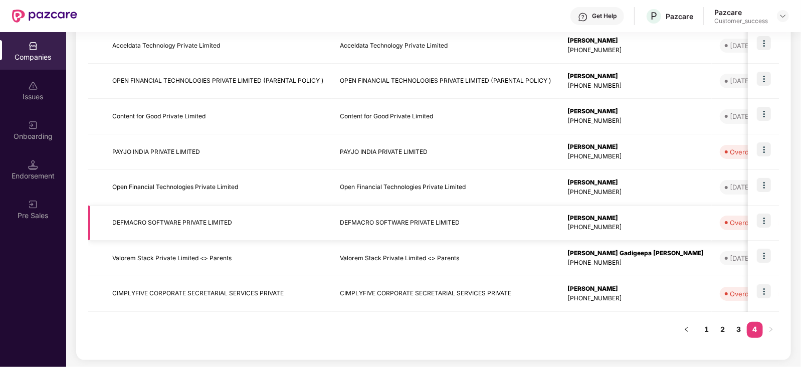
scroll to position [0, 0]
